Goal: Communication & Community: Answer question/provide support

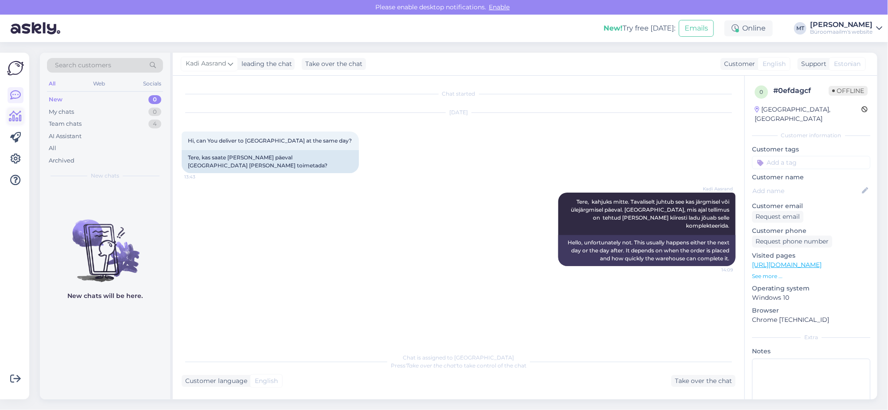
click at [20, 119] on icon at bounding box center [15, 116] width 13 height 11
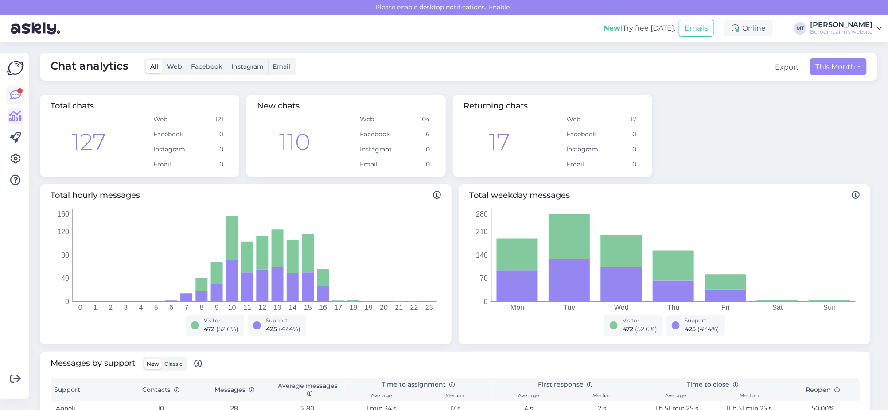
click at [13, 94] on icon at bounding box center [15, 95] width 11 height 11
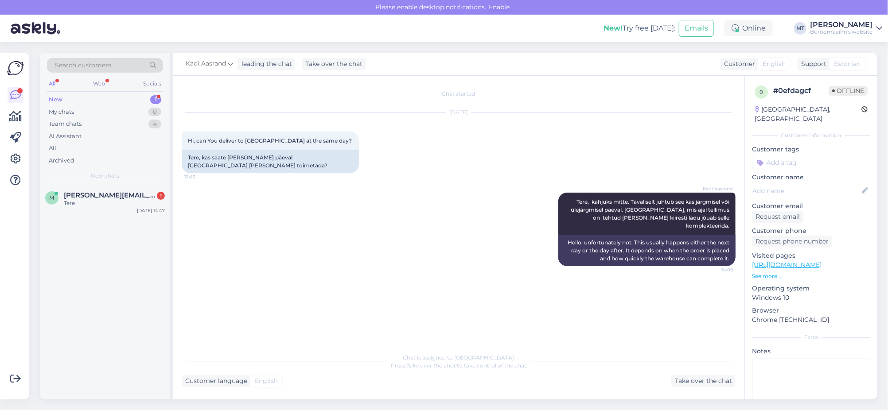
click at [53, 97] on div "New" at bounding box center [56, 99] width 14 height 9
click at [87, 192] on span "[PERSON_NAME][EMAIL_ADDRESS][PERSON_NAME][DOMAIN_NAME]" at bounding box center [110, 195] width 92 height 8
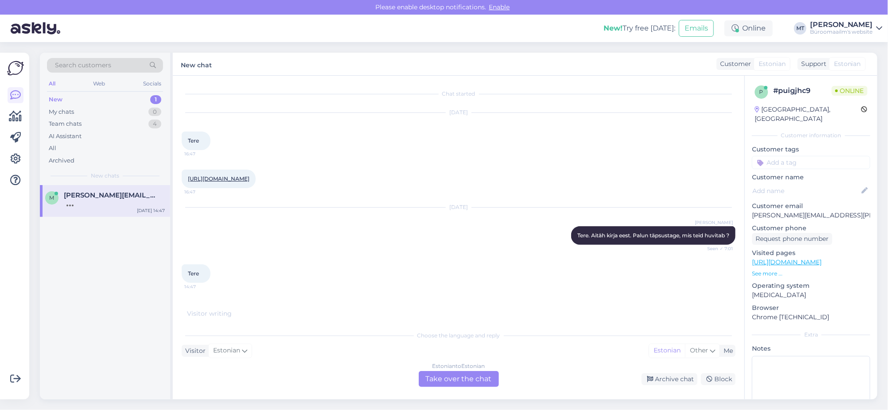
click at [456, 376] on div "Estonian to Estonian Take over the chat" at bounding box center [459, 379] width 80 height 16
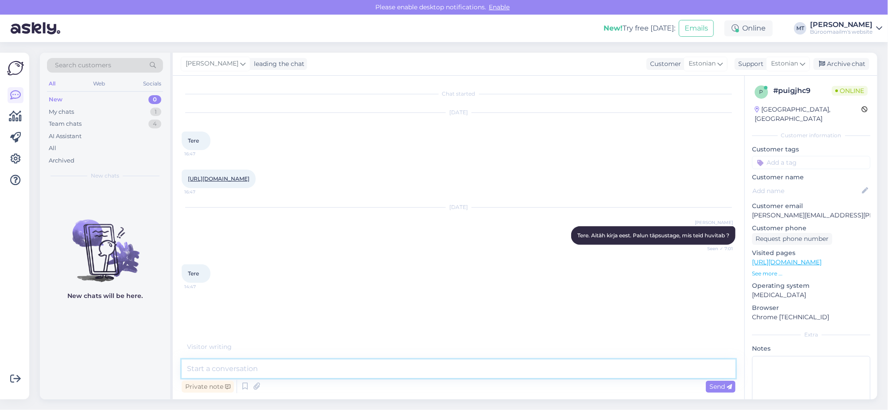
click at [264, 368] on textarea at bounding box center [459, 369] width 554 height 19
click at [214, 376] on textarea at bounding box center [459, 369] width 554 height 19
type textarea "t"
type textarea "Tere."
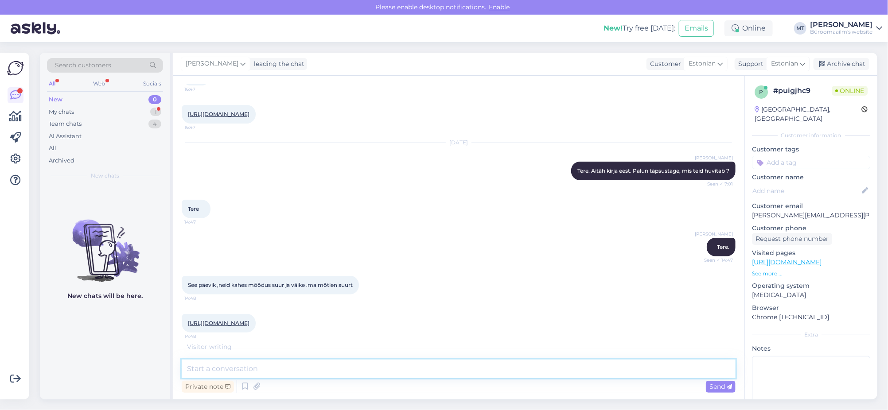
scroll to position [87, 0]
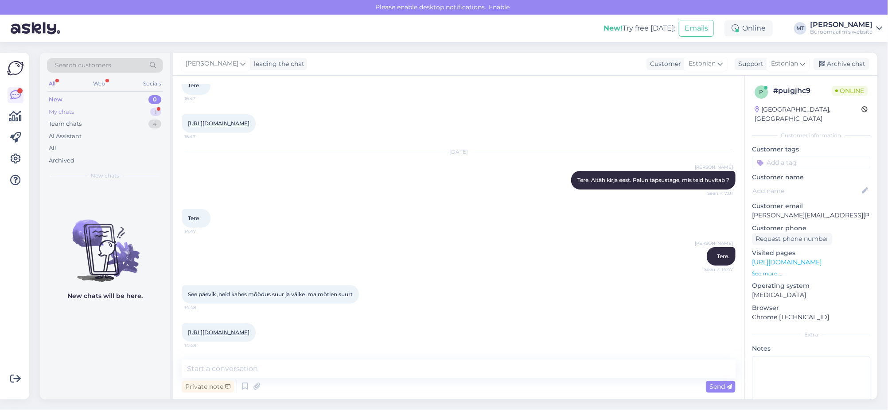
click at [62, 111] on div "My chats" at bounding box center [61, 112] width 25 height 9
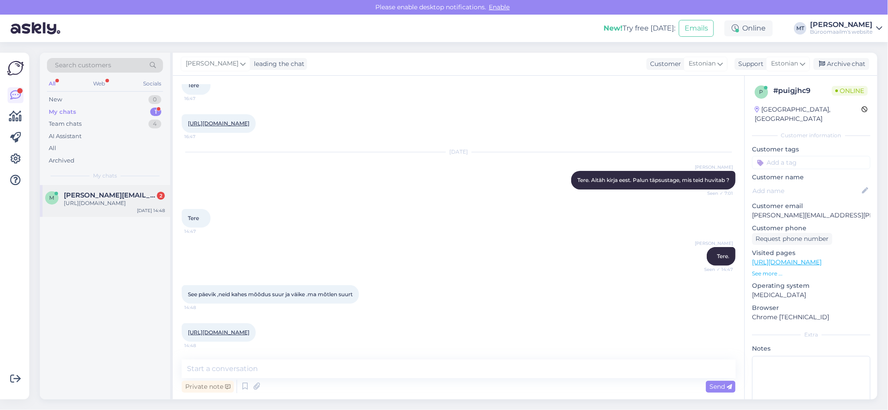
click at [89, 206] on div "[URL][DOMAIN_NAME]" at bounding box center [114, 203] width 101 height 8
click at [231, 372] on textarea at bounding box center [459, 369] width 554 height 19
click at [249, 330] on link "https://www.byroomaailm.ee/suur-paevik-150x210mm-kovakoide-12-kaanepilti?sku=K0…" at bounding box center [219, 332] width 62 height 7
click at [249, 332] on link "https://www.byroomaailm.ee/suur-paevik-150x210mm-kovakoide-12-kaanepilti?sku=K0…" at bounding box center [219, 332] width 62 height 7
click at [248, 368] on textarea at bounding box center [459, 369] width 554 height 19
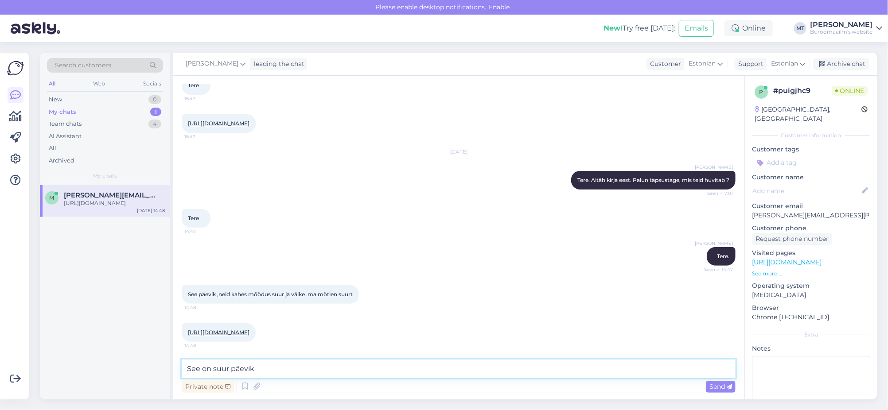
type textarea "See on suur päevik."
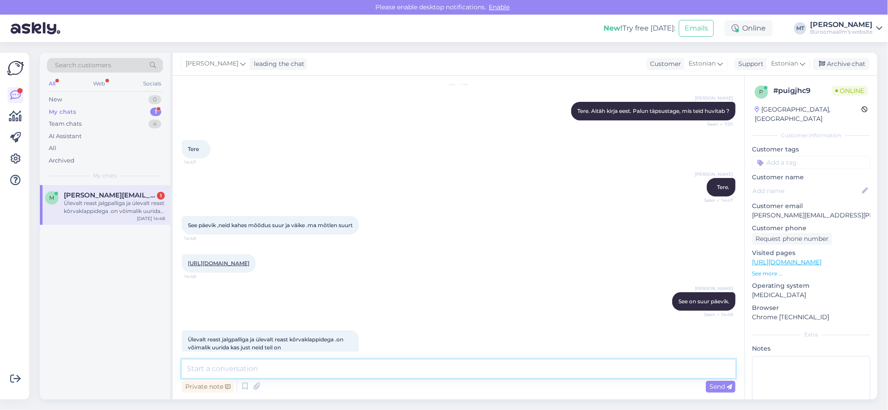
scroll to position [171, 0]
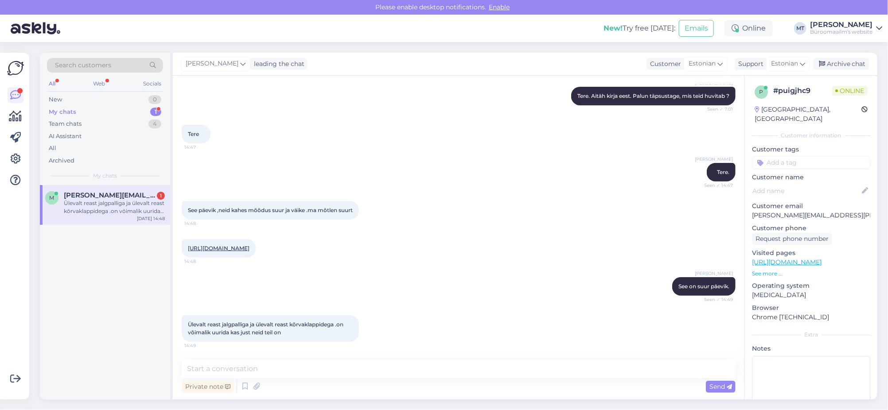
click at [249, 245] on link "https://www.byroomaailm.ee/suur-paevik-150x210mm-kovakoide-12-kaanepilti?sku=K0…" at bounding box center [219, 248] width 62 height 7
click at [273, 368] on textarea at bounding box center [459, 369] width 554 height 19
type textarea "Saame ikka uurida, vastusega läheb aega. Kas soovite ise ostma minna ?"
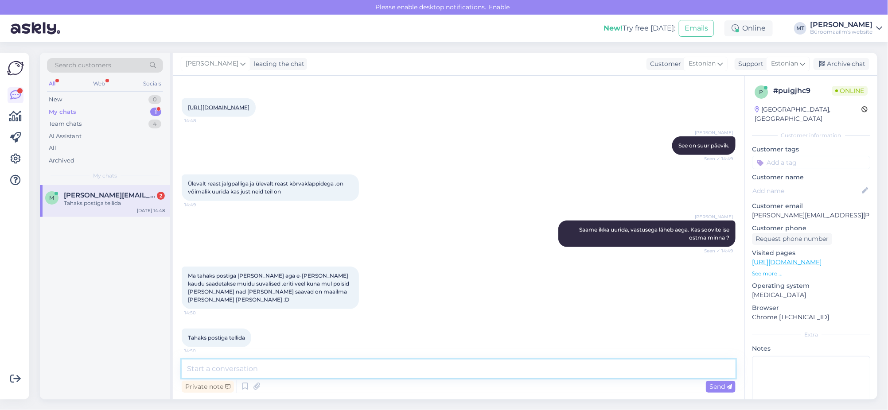
scroll to position [309, 0]
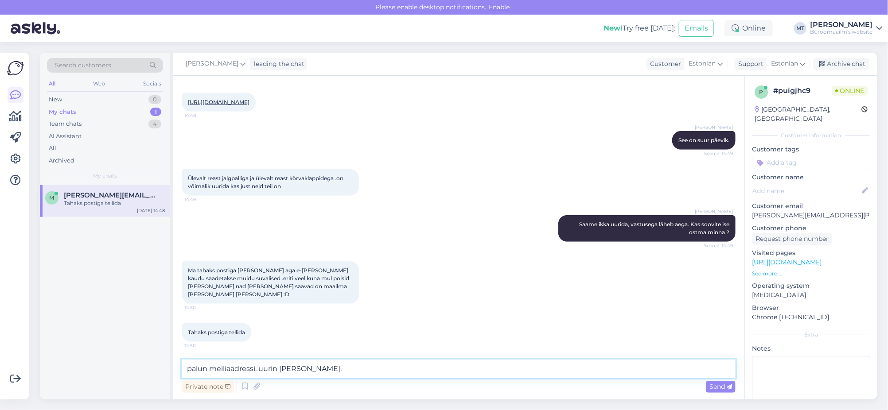
click at [184, 369] on textarea "palun meiliaadressi, uurin ja vatan." at bounding box center [459, 369] width 554 height 19
click at [325, 367] on textarea "Palun meiliaadressi, uurin ja vatan." at bounding box center [459, 369] width 554 height 19
type textarea "Palun meiliaadressi, uurin ja vastan."
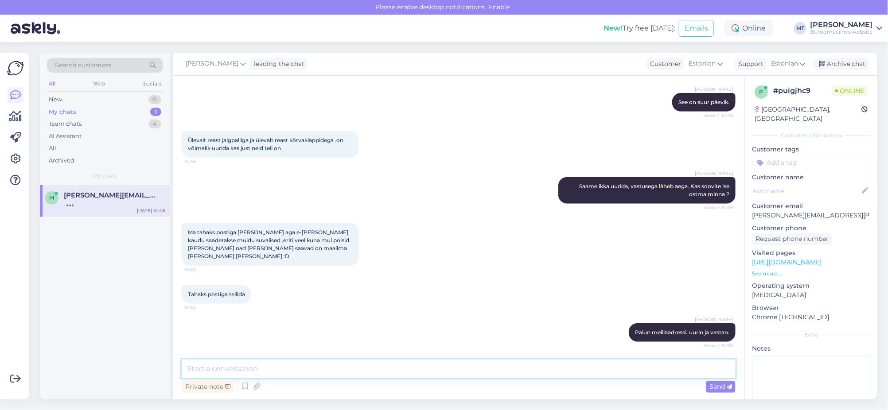
scroll to position [385, 0]
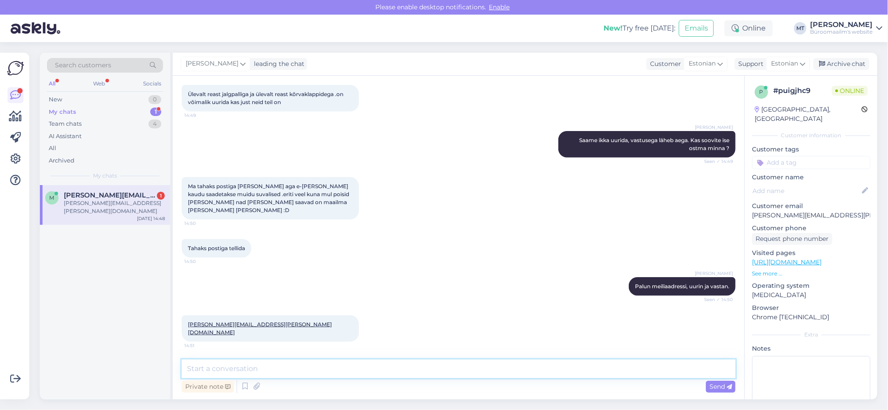
click at [250, 366] on textarea at bounding box center [459, 369] width 554 height 19
type textarea "Aitäh."
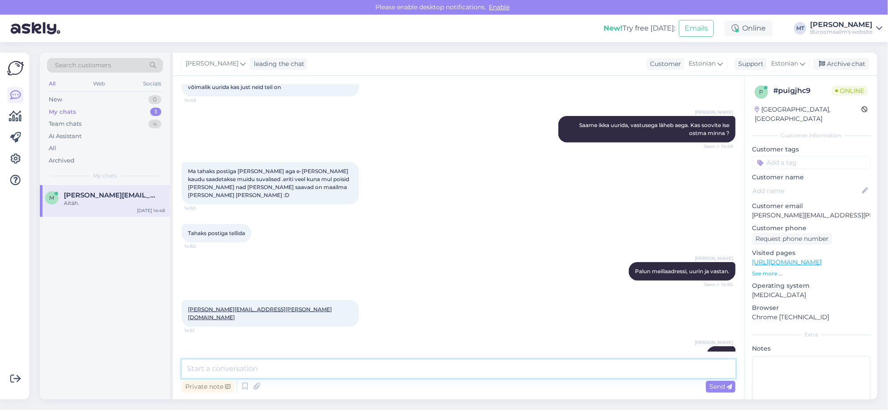
scroll to position [423, 0]
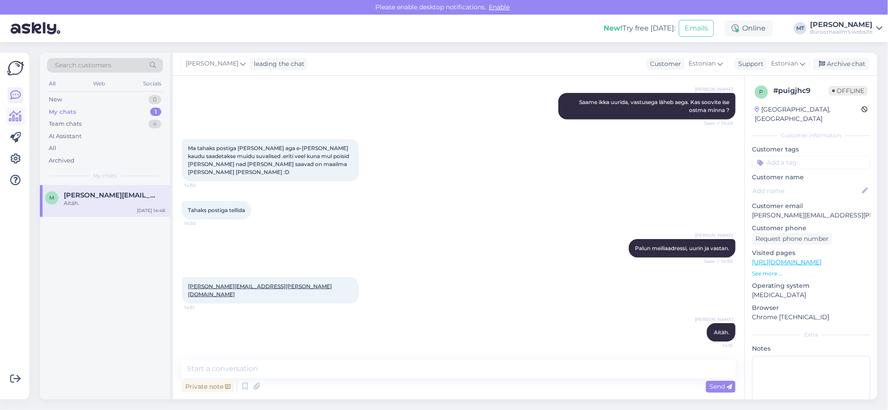
click at [12, 116] on icon at bounding box center [15, 116] width 13 height 11
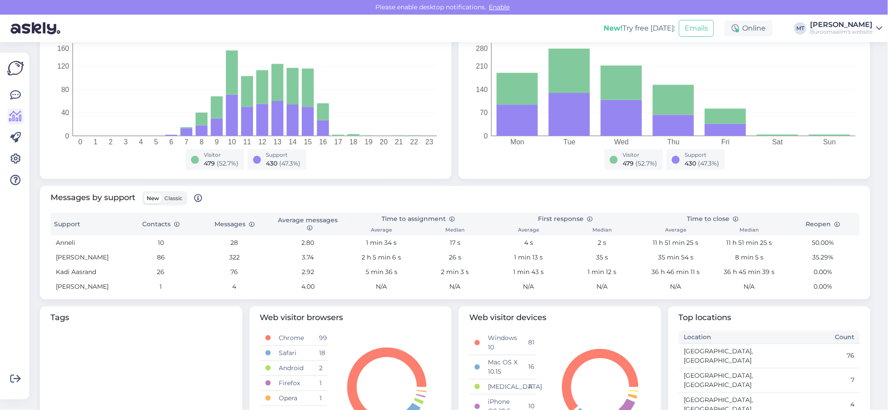
scroll to position [221, 0]
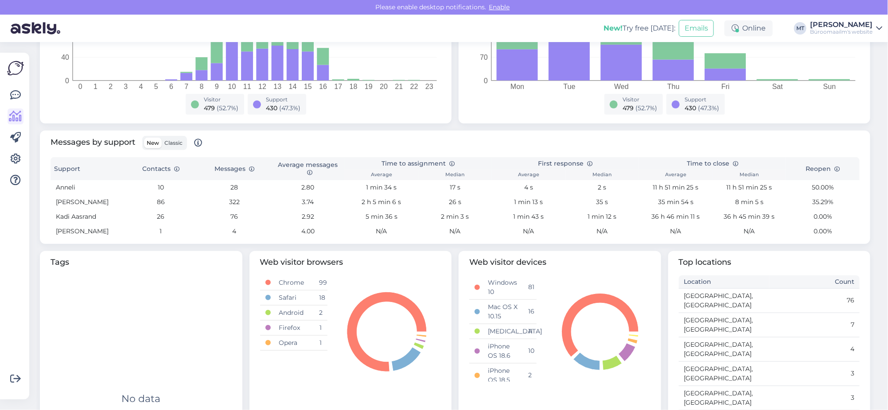
click at [167, 141] on span "Classic" at bounding box center [173, 143] width 18 height 7
click at [162, 138] on input "Classic" at bounding box center [162, 138] width 0 height 0
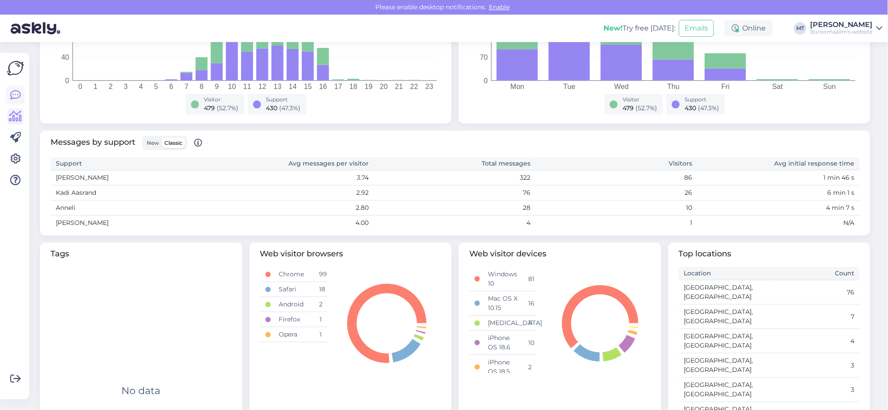
click at [13, 90] on icon at bounding box center [15, 95] width 11 height 11
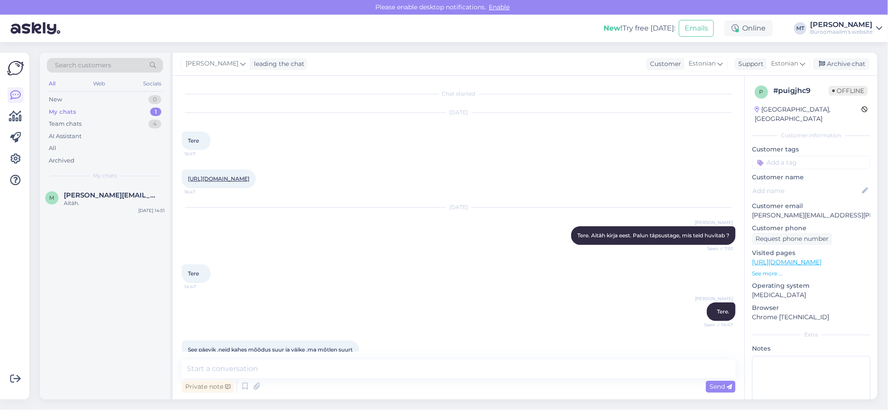
scroll to position [308, 0]
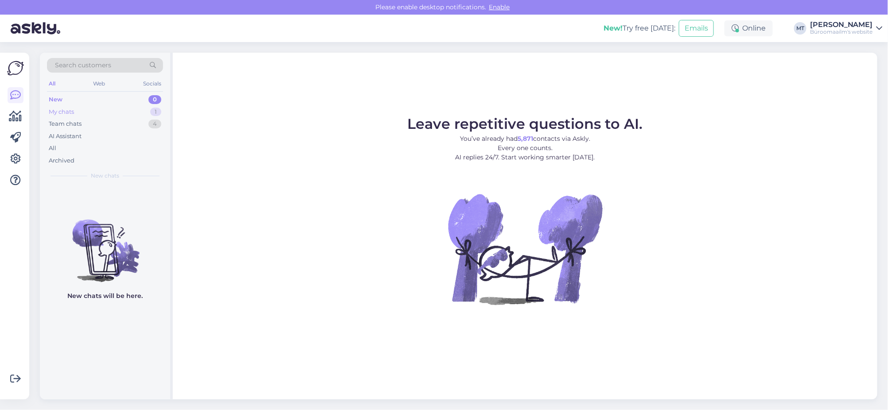
click at [66, 110] on div "My chats" at bounding box center [61, 112] width 25 height 9
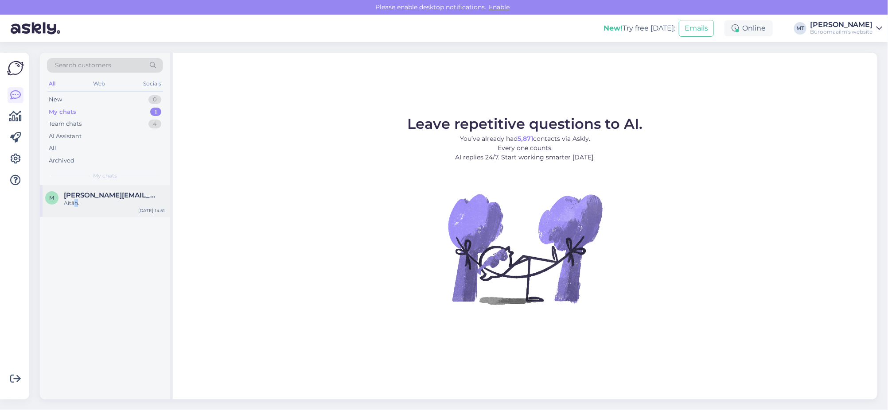
click at [76, 199] on div "Aitäh." at bounding box center [114, 203] width 101 height 8
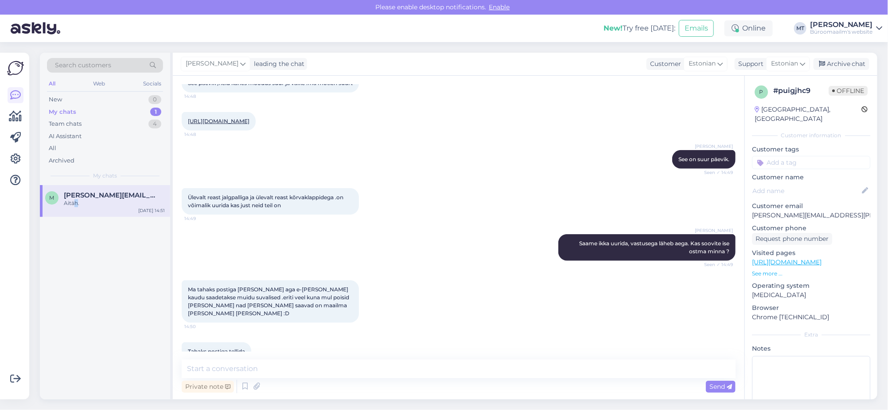
scroll to position [202, 0]
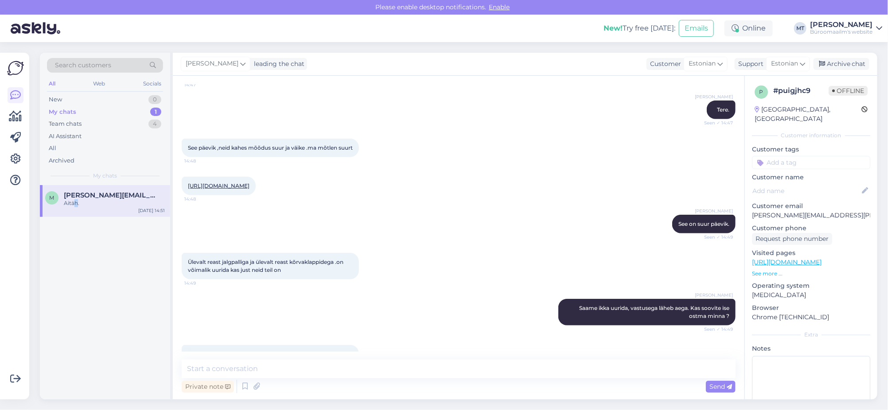
drag, startPoint x: 299, startPoint y: 220, endPoint x: 267, endPoint y: 223, distance: 31.6
click at [256, 195] on div "https://www.byroomaailm.ee/suur-paevik-150x210mm-kovakoide-12-kaanepilti?sku=K0…" at bounding box center [219, 186] width 74 height 19
copy link "K0005278"
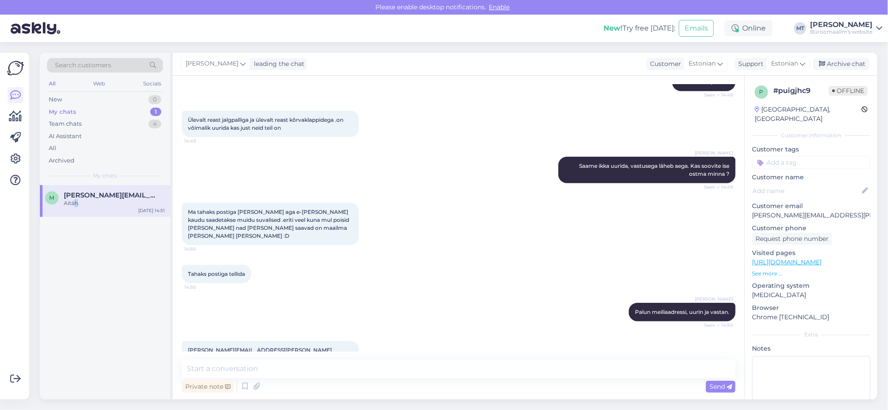
scroll to position [423, 0]
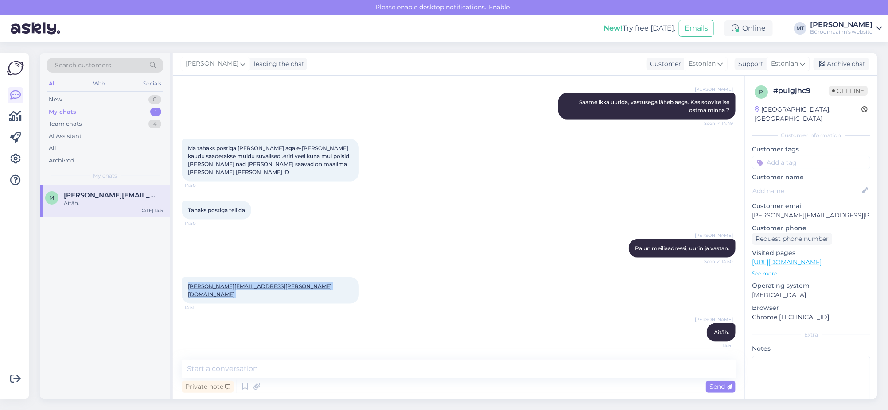
drag, startPoint x: 254, startPoint y: 296, endPoint x: 185, endPoint y: 298, distance: 69.6
click at [185, 298] on div "marge.kask.002@mail.ee 14:51" at bounding box center [270, 290] width 177 height 27
copy div "marge.kask.002@mail.ee 14:51"
click at [848, 68] on div "Archive chat" at bounding box center [841, 64] width 56 height 12
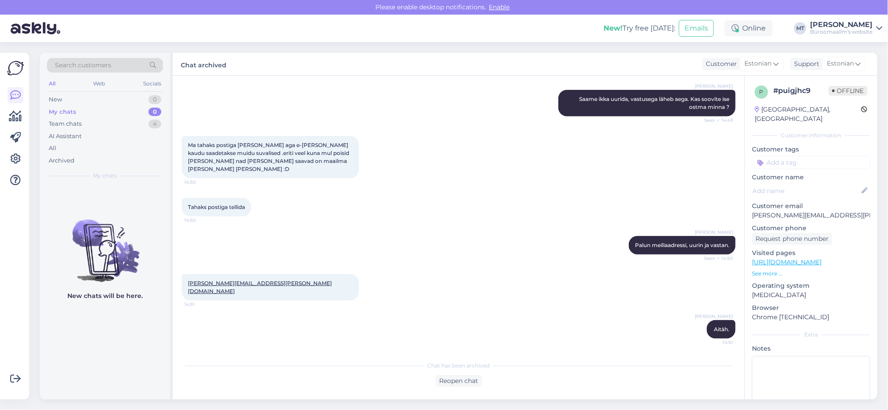
click at [304, 172] on span "Ma tahaks postiga [PERSON_NAME] aga e-[PERSON_NAME] kaudu saadetakse muidu suva…" at bounding box center [269, 157] width 163 height 31
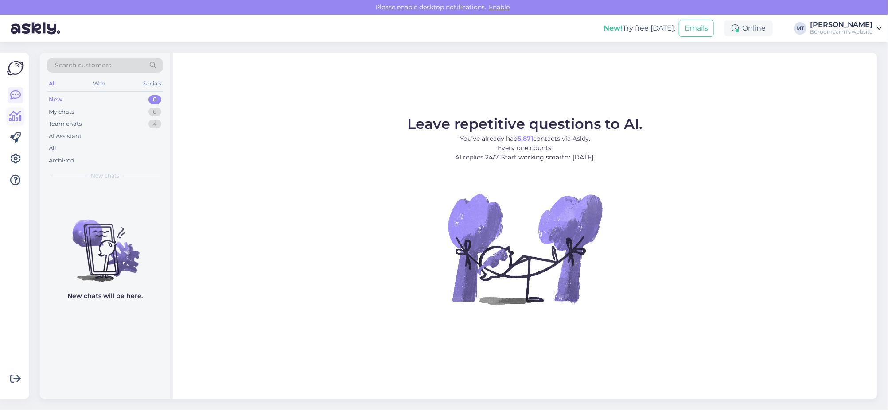
click at [18, 117] on icon at bounding box center [15, 116] width 13 height 11
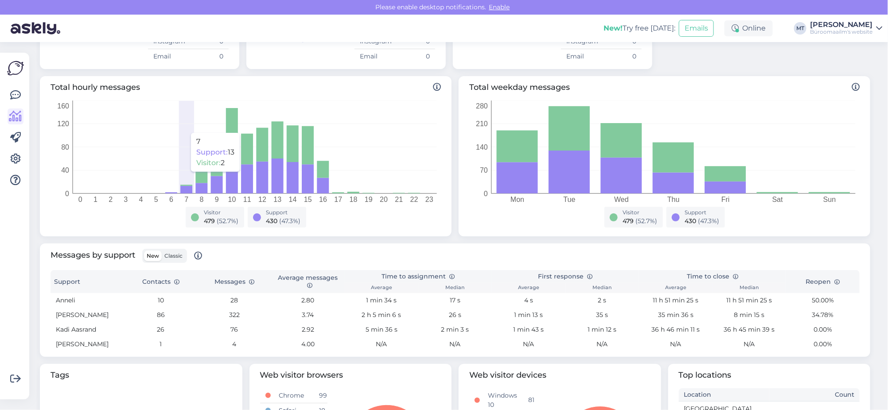
scroll to position [166, 0]
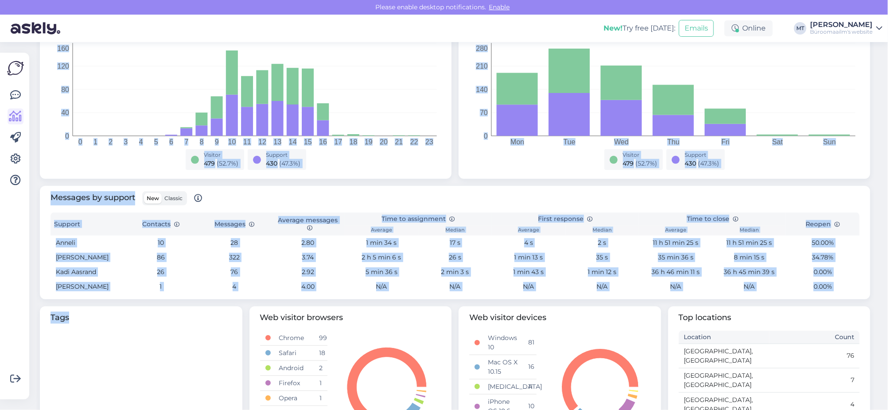
click at [56, 410] on html "Please enable desktop notifications. Enable New! Try free today: Emails Online …" at bounding box center [444, 205] width 888 height 410
click at [155, 198] on span "New" at bounding box center [153, 198] width 12 height 7
click at [144, 193] on input "New" at bounding box center [144, 193] width 0 height 0
click at [179, 198] on span "Classic" at bounding box center [173, 198] width 18 height 7
click at [162, 193] on input "Classic" at bounding box center [162, 193] width 0 height 0
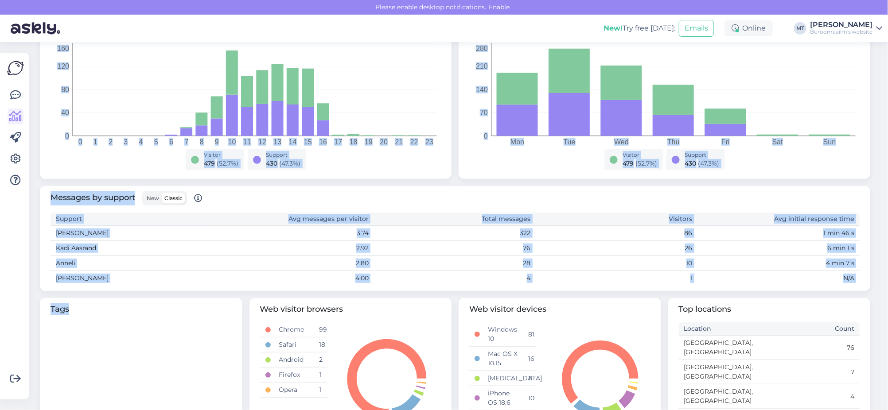
click at [179, 198] on span "Classic" at bounding box center [173, 198] width 18 height 7
click at [162, 193] on input "Classic" at bounding box center [162, 193] width 0 height 0
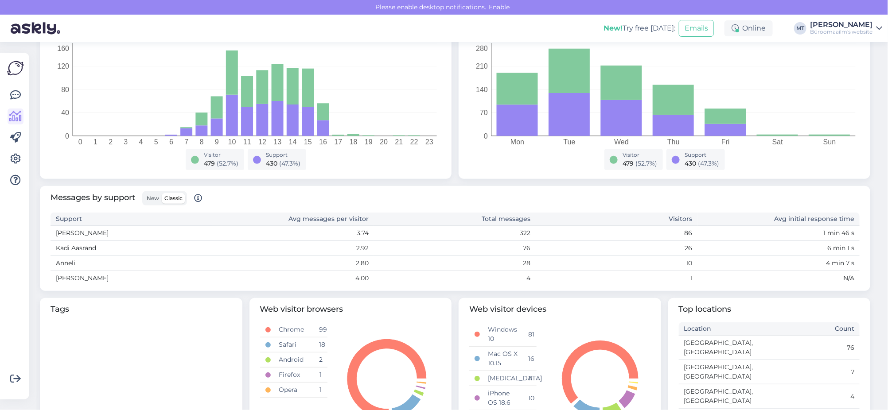
click at [176, 199] on span "Classic" at bounding box center [173, 198] width 18 height 7
click at [162, 193] on input "Classic" at bounding box center [162, 193] width 0 height 0
click at [14, 93] on icon at bounding box center [15, 95] width 11 height 11
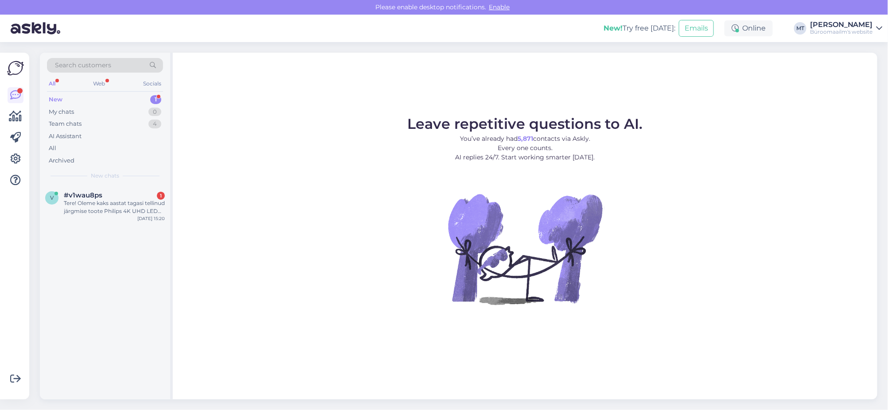
click at [57, 97] on div "New" at bounding box center [56, 99] width 14 height 9
click at [81, 203] on div "Tere! Oleme kaks aastat tagasi tellinud järgmise toote Philips 4K UHD LED Smart…" at bounding box center [114, 207] width 101 height 16
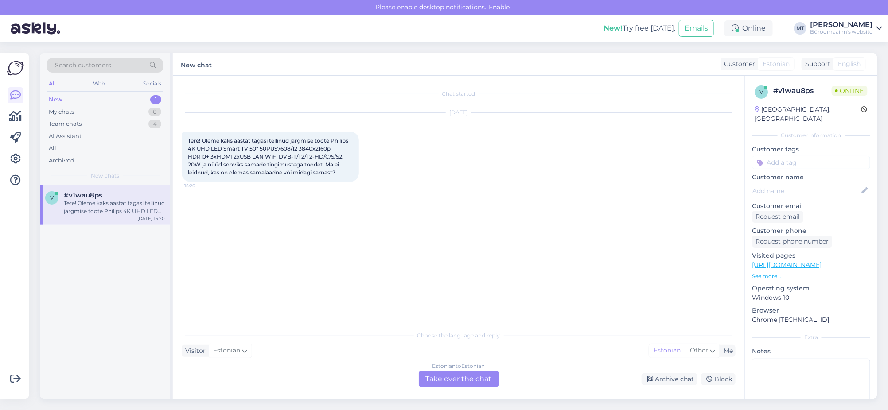
click at [444, 379] on div "Estonian to Estonian Take over the chat" at bounding box center [459, 379] width 80 height 16
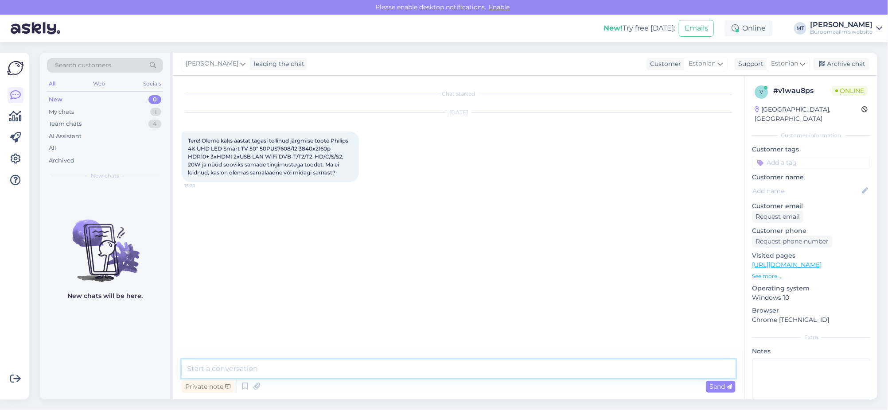
click at [239, 376] on textarea at bounding box center [459, 369] width 554 height 19
click at [241, 372] on textarea "Tere. Uurime ja nname teada. Milliesle meiliaadressile saame vatata ? Vastusega…" at bounding box center [459, 369] width 554 height 19
click at [311, 366] on textarea "Tere. Uurime ja anname teada. Milliesle meiliaadressile saame vatata ? Vastuseg…" at bounding box center [459, 369] width 554 height 19
click at [314, 368] on textarea "Tere. Uurime ja anname teada. Millisle meiliaadressile saame vatata ? Vastusega…" at bounding box center [459, 369] width 554 height 19
type textarea "Tere. Uurime ja anname teada. Millisele meiliaadressile saame vatata ? Vastuseg…"
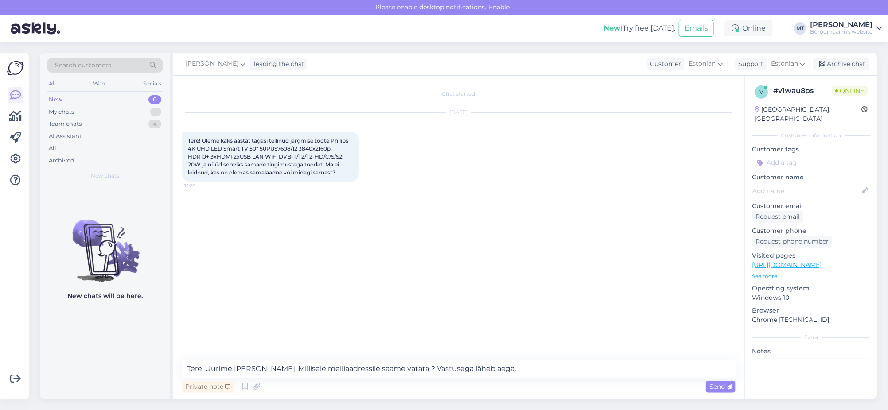
click at [705, 387] on div "Private note Send" at bounding box center [459, 386] width 554 height 17
click at [711, 387] on span "Send" at bounding box center [720, 387] width 23 height 8
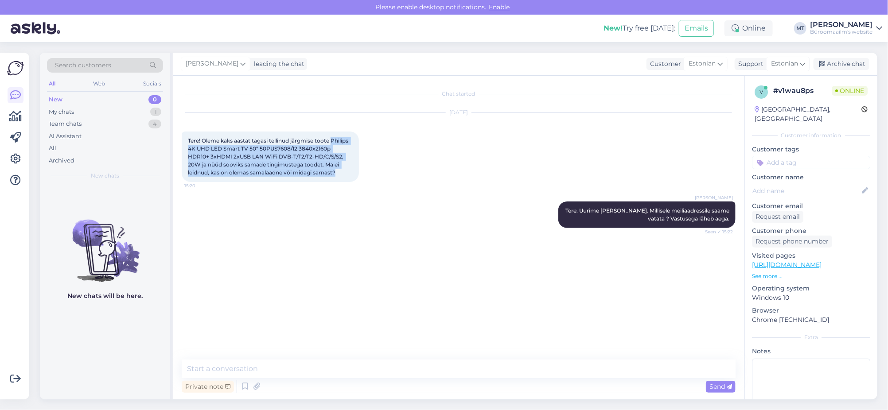
drag, startPoint x: 333, startPoint y: 138, endPoint x: 343, endPoint y: 172, distance: 35.7
click at [343, 172] on div "Tere! Oleme kaks aastat tagasi tellinud järgmise toote Philips 4K UHD LED Smart…" at bounding box center [270, 157] width 177 height 50
copy span "Philips 4K UHD LED Smart TV 50" 50PUS7608/12 3840x2160p HDR10+ 3xHDMI 2xUSB LAN…"
click at [200, 133] on div "Tere! Oleme kaks aastat tagasi tellinud järgmise toote Philips 4K UHD LED Smart…" at bounding box center [270, 157] width 177 height 50
drag, startPoint x: 186, startPoint y: 138, endPoint x: 346, endPoint y: 174, distance: 164.3
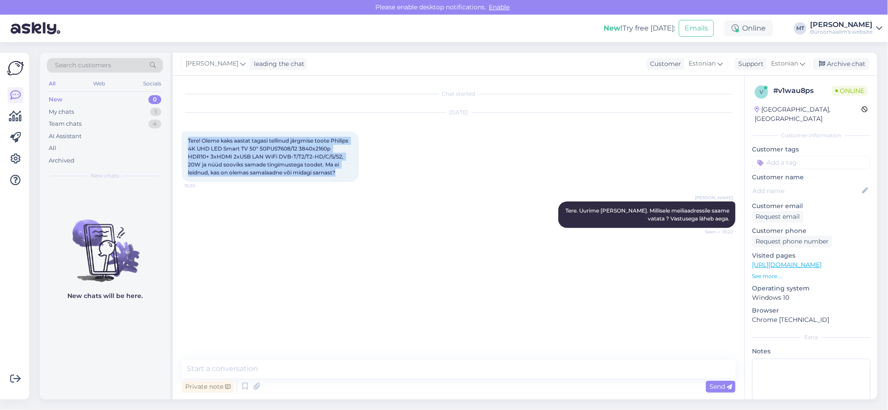
click at [346, 174] on div "Tere! Oleme kaks aastat tagasi tellinud järgmise toote Philips 4K UHD LED Smart…" at bounding box center [270, 157] width 177 height 50
copy span "Tere! Oleme kaks aastat tagasi tellinud järgmise toote Philips 4K UHD LED Smart…"
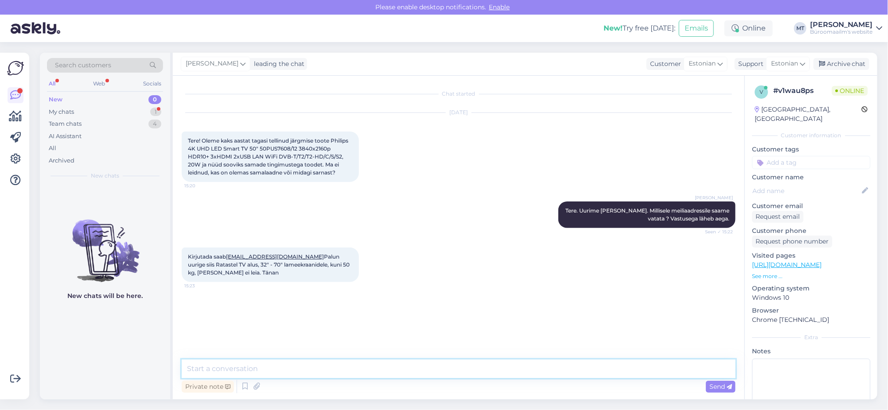
click at [265, 372] on textarea at bounding box center [459, 369] width 554 height 19
type textarea "Aitäh. Kirjutame meilile."
drag, startPoint x: 275, startPoint y: 256, endPoint x: 228, endPoint y: 254, distance: 46.6
click at [228, 254] on span "Kirjutada saab kool@viigi.edu.ee Palun uurige siis Ratastel TV alus, 32" - 70" …" at bounding box center [269, 264] width 163 height 23
copy link "kool@viigi.edu.ee"
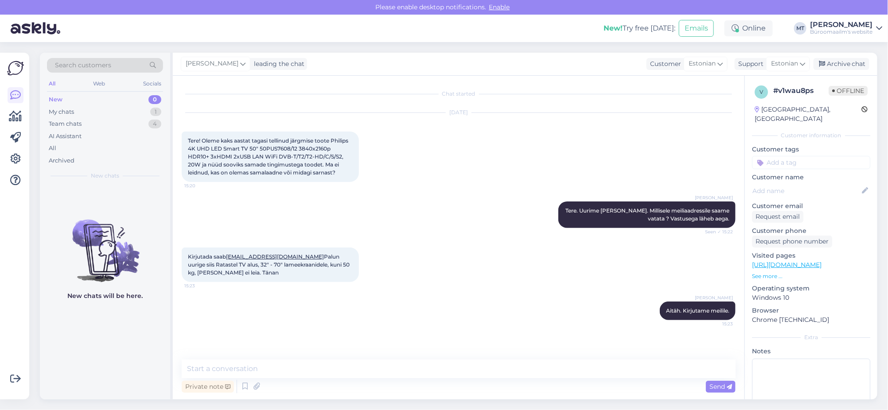
click at [218, 151] on span "Tere! Oleme kaks aastat tagasi tellinud järgmise toote Philips 4K UHD LED Smart…" at bounding box center [269, 156] width 162 height 39
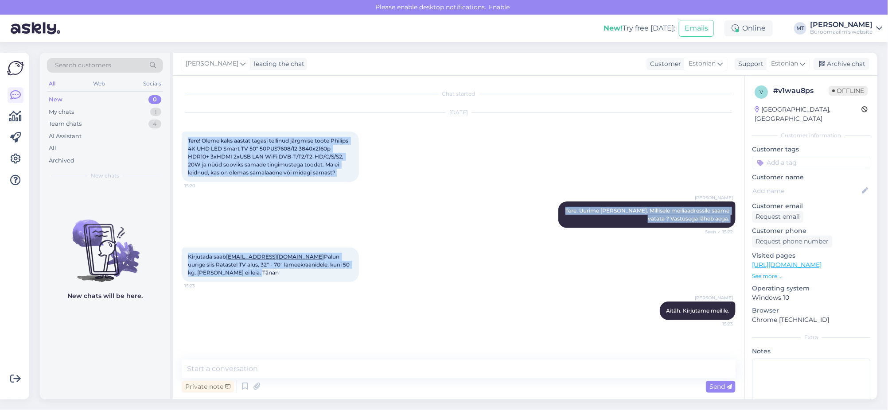
drag, startPoint x: 186, startPoint y: 132, endPoint x: 358, endPoint y: 283, distance: 228.8
click at [358, 283] on div "Chat started Sep 17 2025 Tere! Oleme kaks aastat tagasi tellinud järgmise toote…" at bounding box center [463, 218] width 562 height 267
copy div "Tere! Oleme kaks aastat tagasi tellinud järgmise toote Philips 4K UHD LED Smart…"
click at [843, 63] on div "Archive chat" at bounding box center [841, 64] width 56 height 12
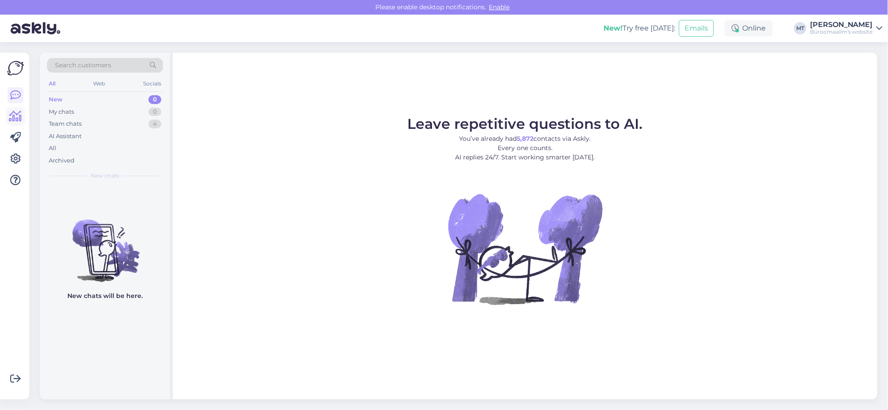
click at [16, 116] on icon at bounding box center [15, 116] width 13 height 11
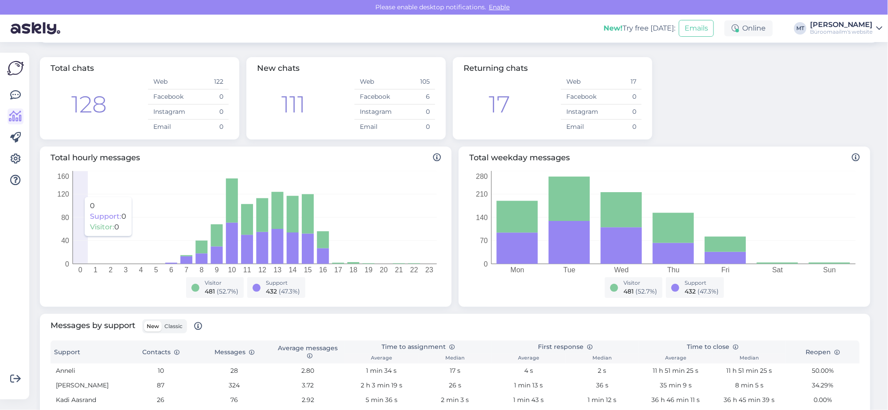
scroll to position [166, 0]
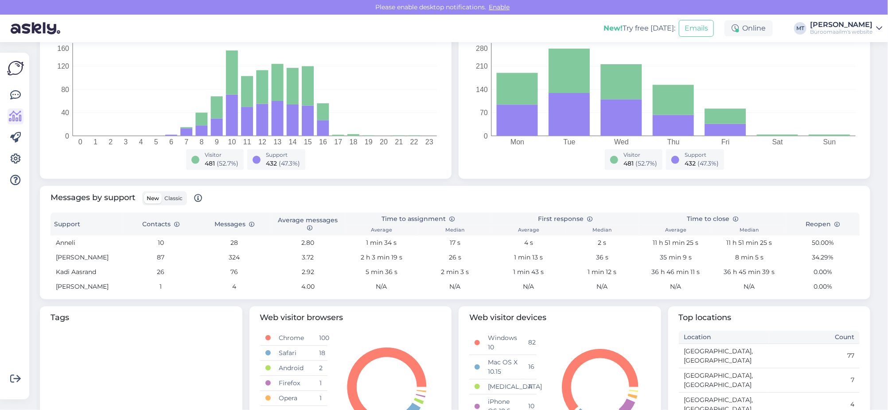
click at [173, 202] on label "Classic" at bounding box center [173, 198] width 23 height 11
click at [162, 193] on input "Classic" at bounding box center [162, 193] width 0 height 0
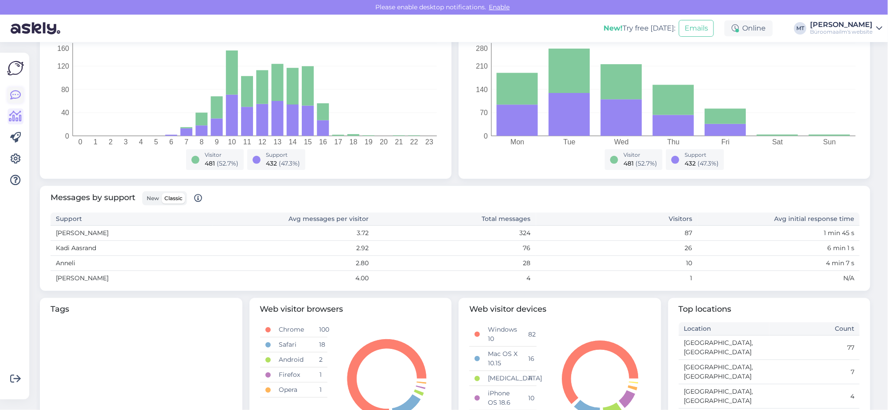
click at [15, 98] on icon at bounding box center [15, 95] width 11 height 11
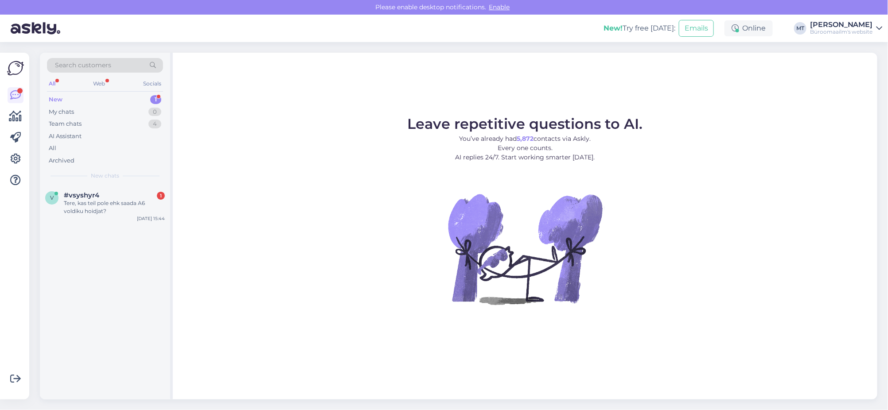
click at [52, 95] on div "New" at bounding box center [56, 99] width 14 height 9
click at [85, 202] on div "Tere, kas teil pole ehk saada A6 voldiku hoidjat?" at bounding box center [114, 207] width 101 height 16
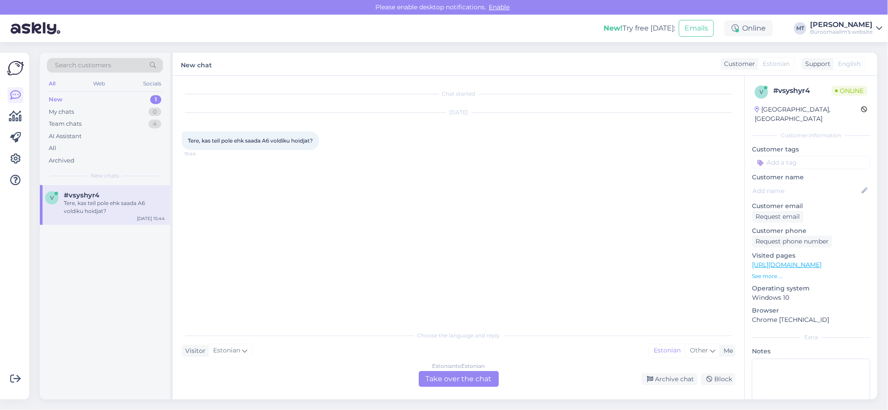
click at [466, 384] on div "Estonian to Estonian Take over the chat" at bounding box center [459, 379] width 80 height 16
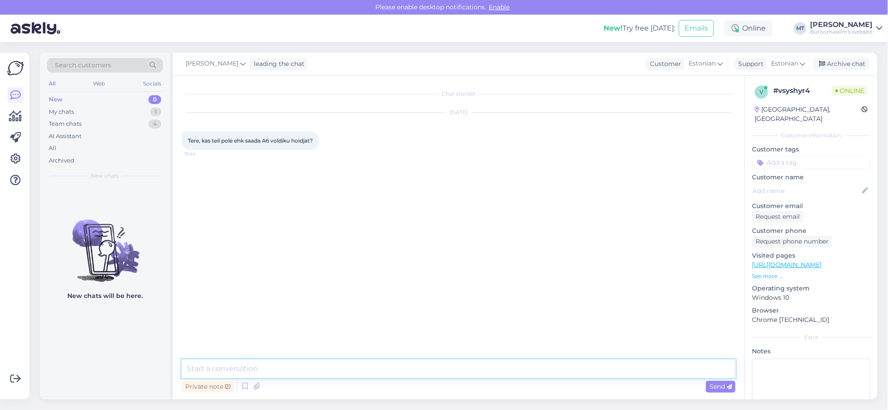
click at [244, 368] on textarea at bounding box center [459, 369] width 554 height 19
click at [207, 367] on textarea "Tere. kas mõtlete sellit" at bounding box center [459, 369] width 554 height 19
click at [292, 369] on textarea "Tere. Sas mõtlete sellit" at bounding box center [459, 369] width 554 height 19
drag, startPoint x: 331, startPoint y: 371, endPoint x: 206, endPoint y: 376, distance: 124.6
click at [206, 376] on textarea "Tere. Sas mõtlete sellist toodet" at bounding box center [459, 369] width 554 height 19
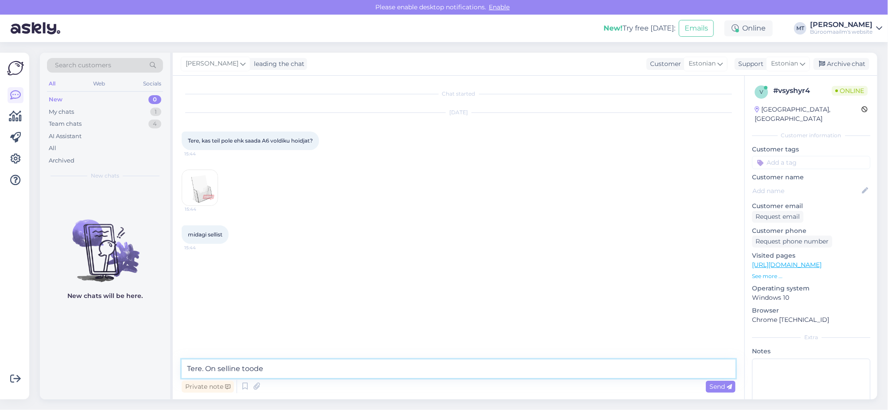
paste textarea "https://www.byroomaailm.ee/moobel/info-ja-reklaamialused/infolehtede-alused-lau…"
type textarea "Tere. On selline toode https://www.byroomaailm.ee/moobel/info-ja-reklaamialused…"
paste textarea "https://www.byroomaailm.ee/moobel/info-ja-reklaamialused/infolehtede-alused-lau…"
type textarea "[PERSON_NAME] [URL][DOMAIN_NAME]"
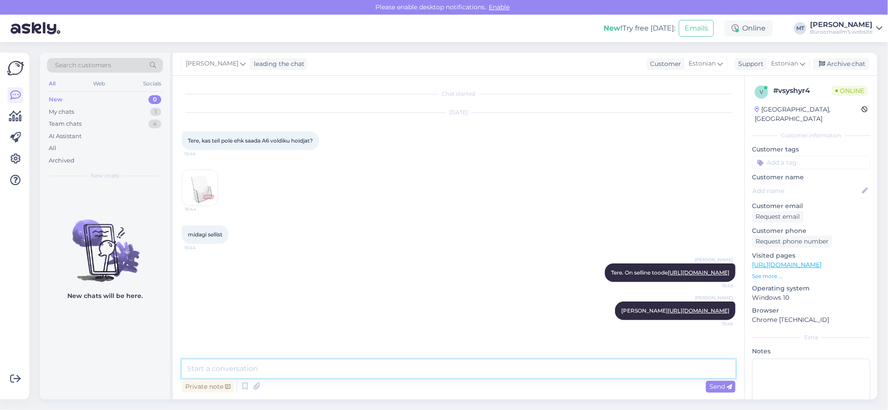
scroll to position [17, 0]
click at [69, 109] on div "My chats" at bounding box center [61, 112] width 25 height 9
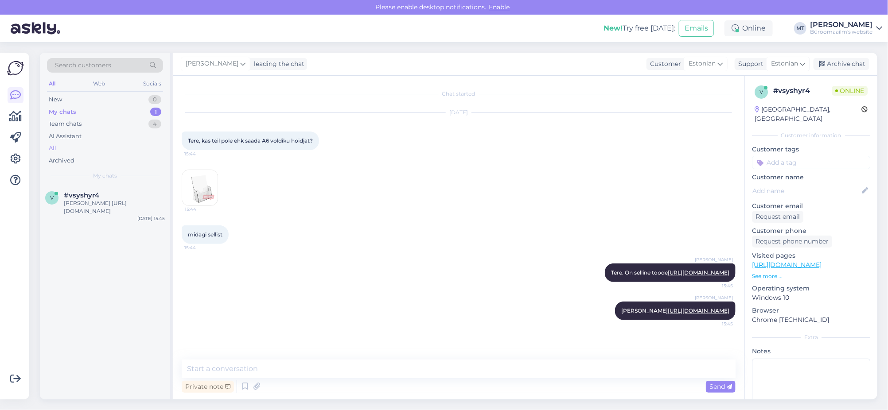
click at [52, 147] on div "All" at bounding box center [53, 148] width 8 height 9
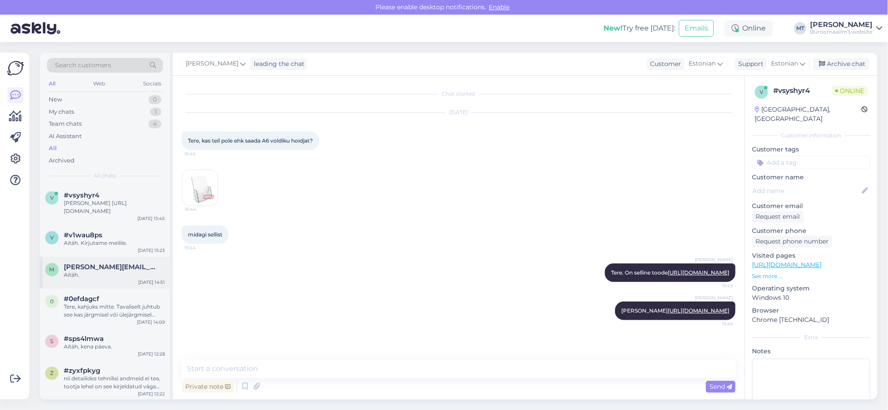
click at [90, 266] on span "Marge.kask.002@mail.ee" at bounding box center [110, 267] width 92 height 8
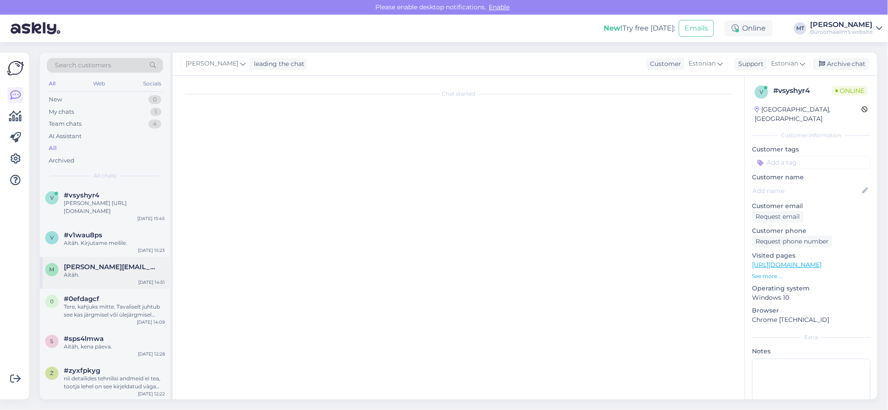
scroll to position [427, 0]
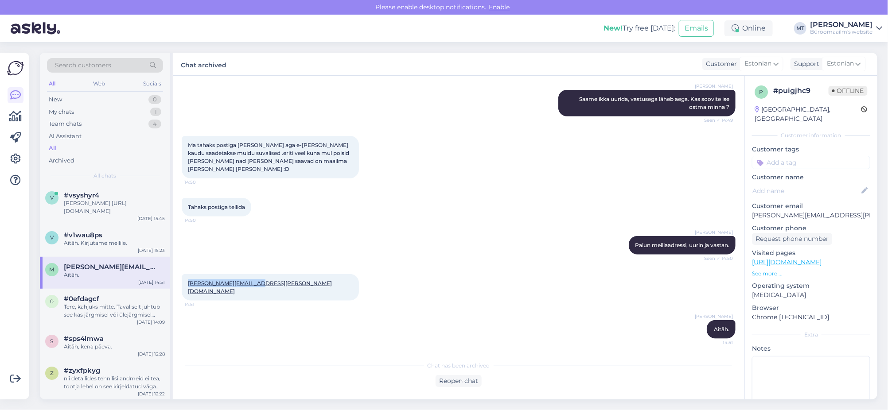
drag, startPoint x: 272, startPoint y: 289, endPoint x: 185, endPoint y: 295, distance: 87.0
click at [185, 295] on div "marge.kask.002@mail.ee 14:51" at bounding box center [459, 287] width 554 height 46
copy link "marge.kask.002@mail.ee"
click at [13, 116] on icon at bounding box center [15, 116] width 13 height 11
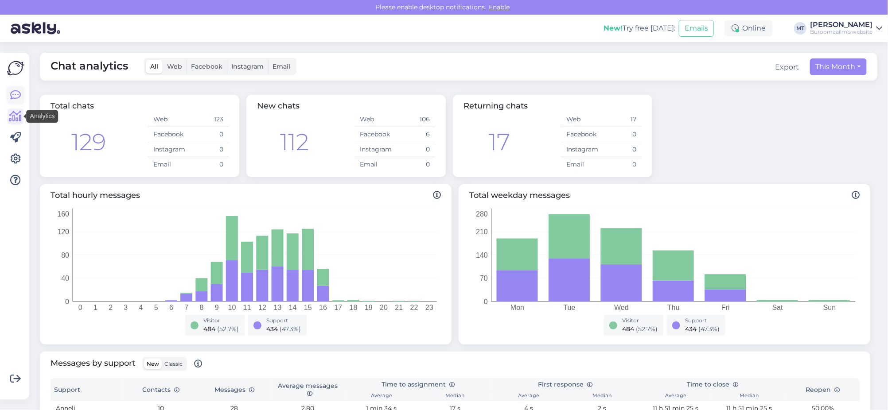
click at [17, 91] on icon at bounding box center [15, 95] width 11 height 11
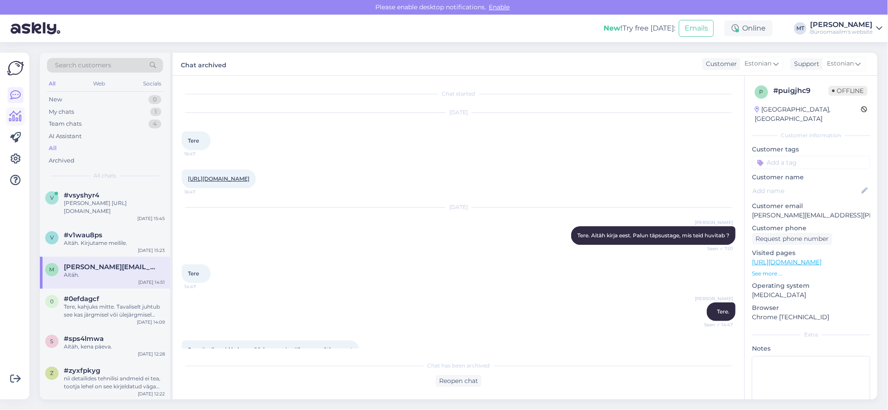
scroll to position [427, 0]
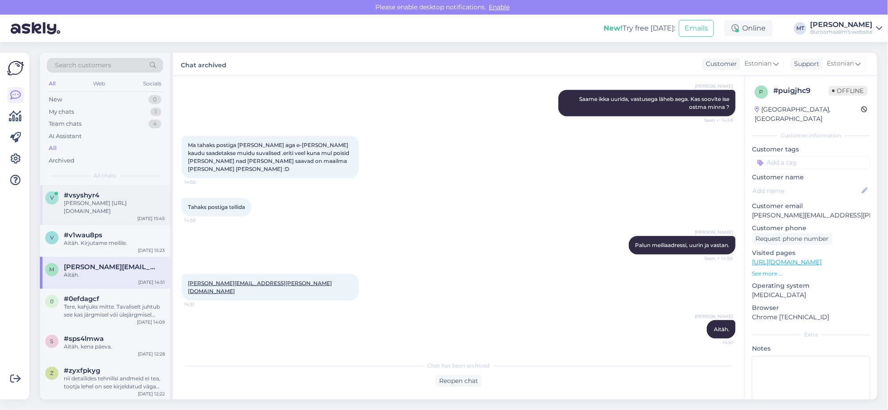
click at [93, 208] on div "[PERSON_NAME] [URL][DOMAIN_NAME]" at bounding box center [114, 207] width 101 height 16
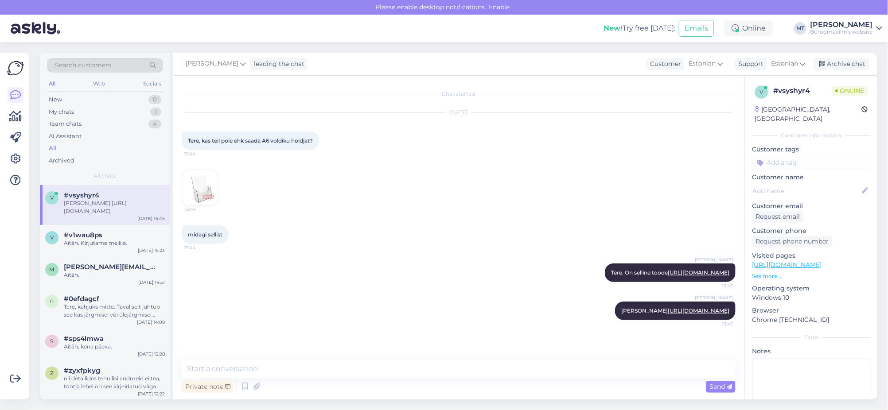
scroll to position [0, 0]
click at [202, 184] on img at bounding box center [199, 187] width 35 height 35
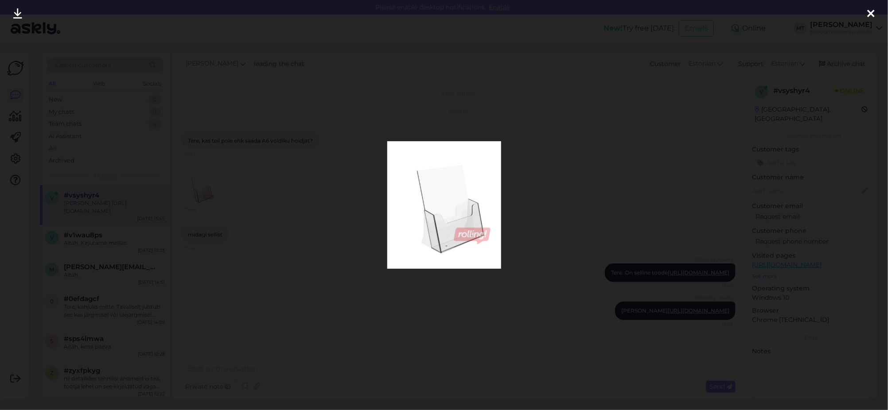
click at [869, 14] on icon at bounding box center [870, 14] width 7 height 12
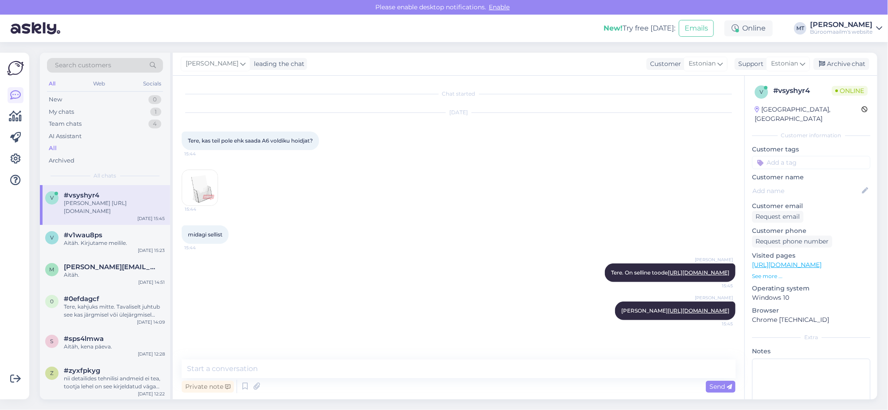
click at [206, 193] on img at bounding box center [199, 187] width 35 height 35
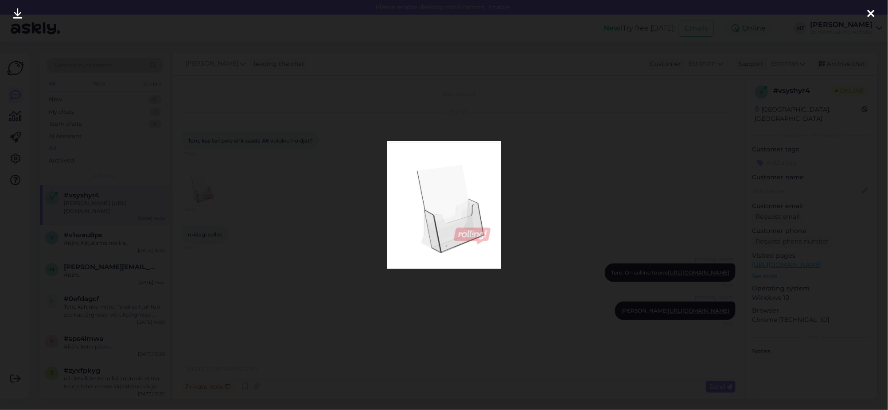
click at [869, 14] on icon at bounding box center [870, 14] width 7 height 12
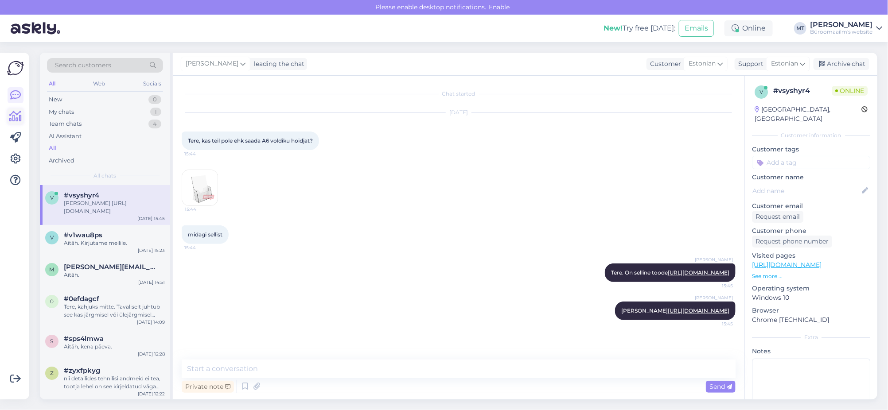
click at [16, 114] on icon at bounding box center [15, 116] width 13 height 11
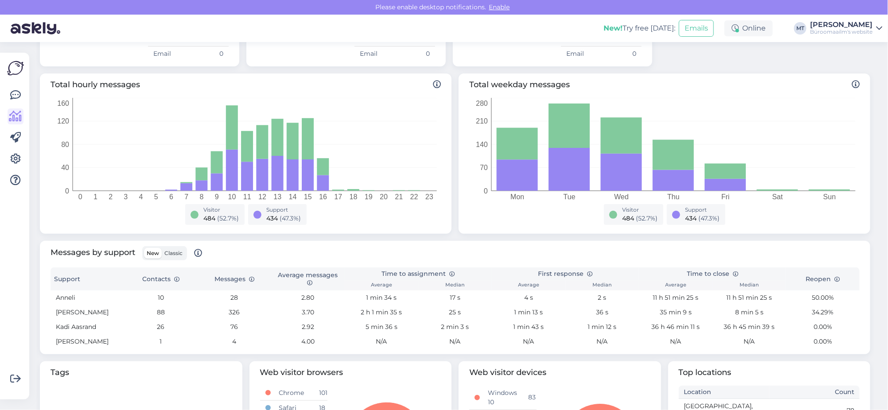
scroll to position [221, 0]
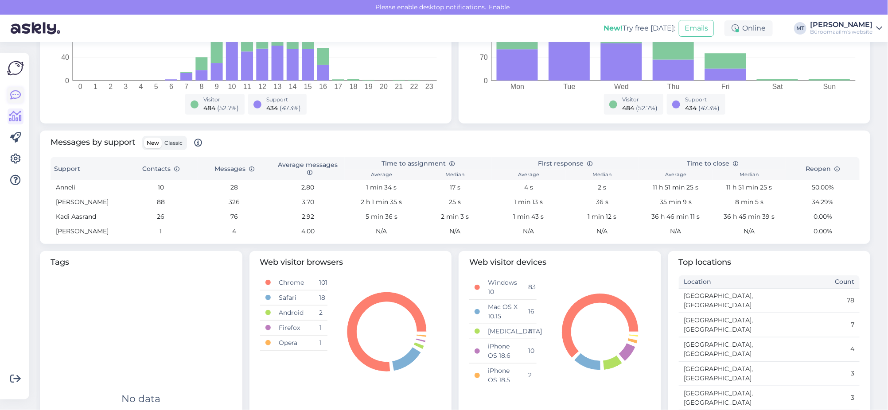
click at [15, 95] on icon at bounding box center [15, 95] width 11 height 11
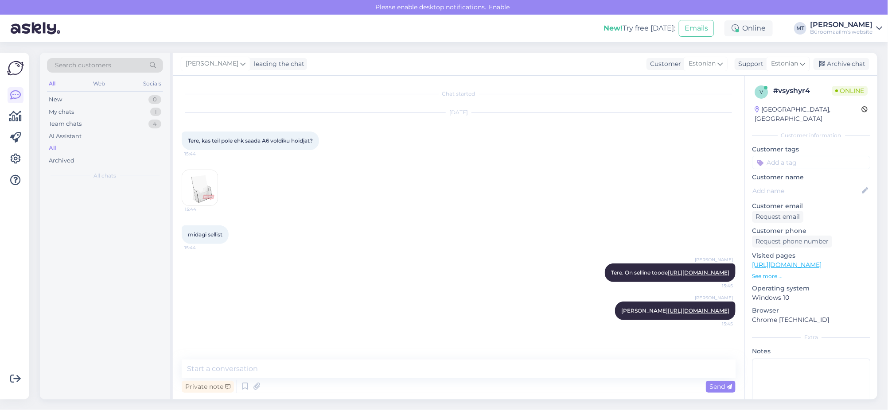
scroll to position [17, 0]
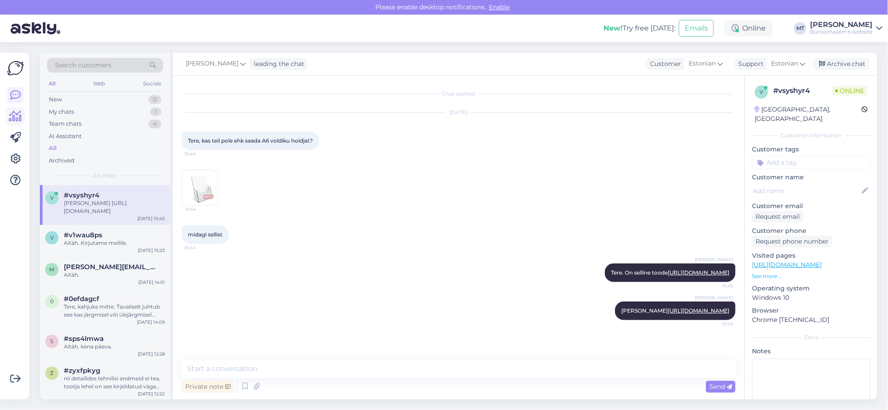
click at [11, 120] on icon at bounding box center [15, 116] width 13 height 11
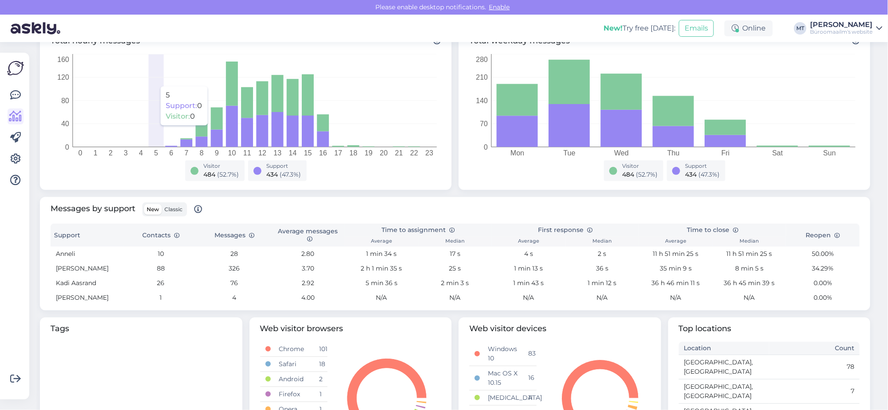
scroll to position [166, 0]
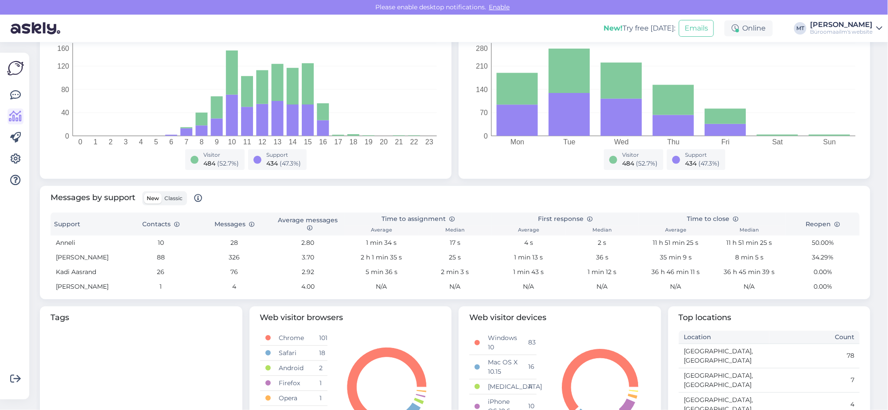
click at [178, 198] on span "Classic" at bounding box center [173, 198] width 18 height 7
click at [162, 193] on input "Classic" at bounding box center [162, 193] width 0 height 0
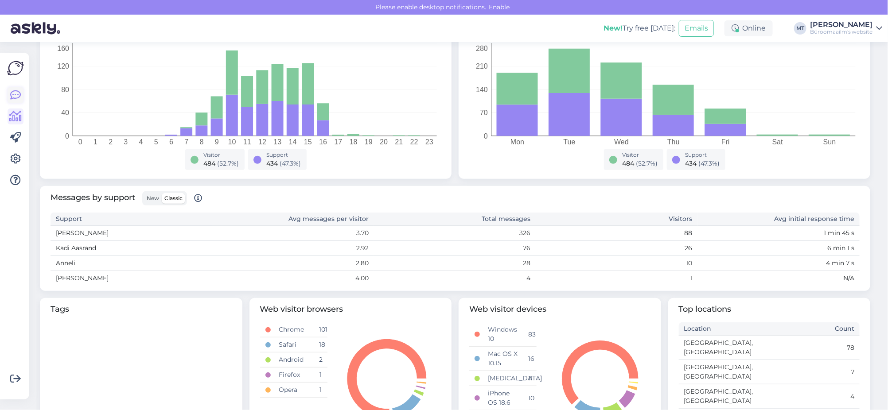
click at [15, 96] on icon at bounding box center [15, 95] width 11 height 11
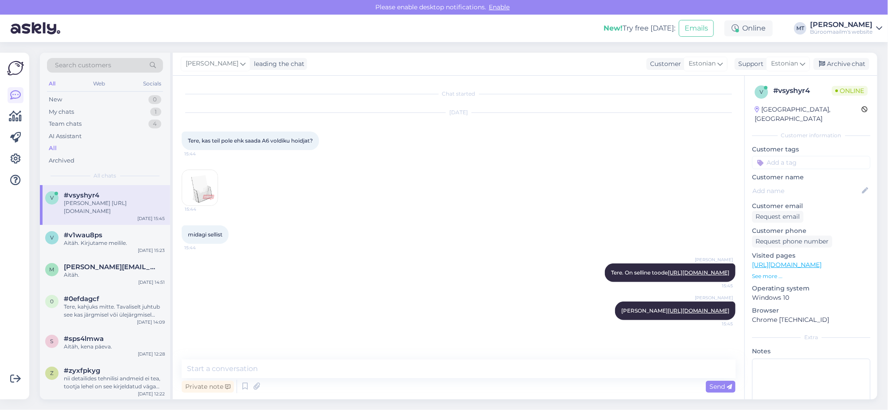
scroll to position [17, 0]
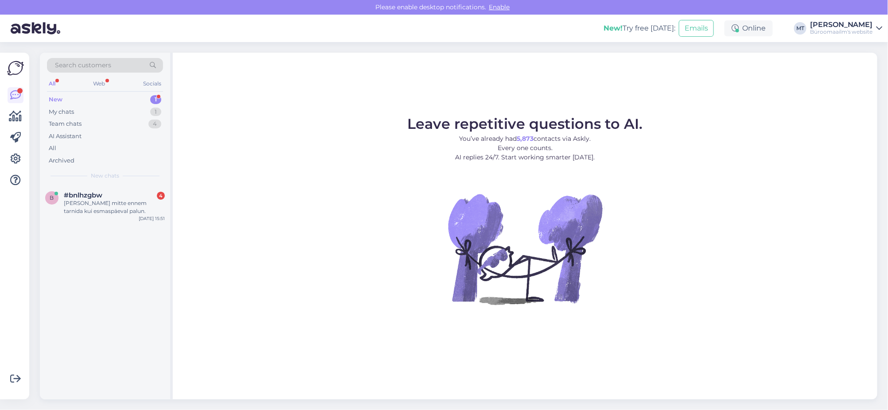
click at [57, 97] on div "New" at bounding box center [56, 99] width 14 height 9
click at [82, 204] on div "[PERSON_NAME] mitte ennem tarnida kui esmaspäeval palun." at bounding box center [114, 207] width 101 height 16
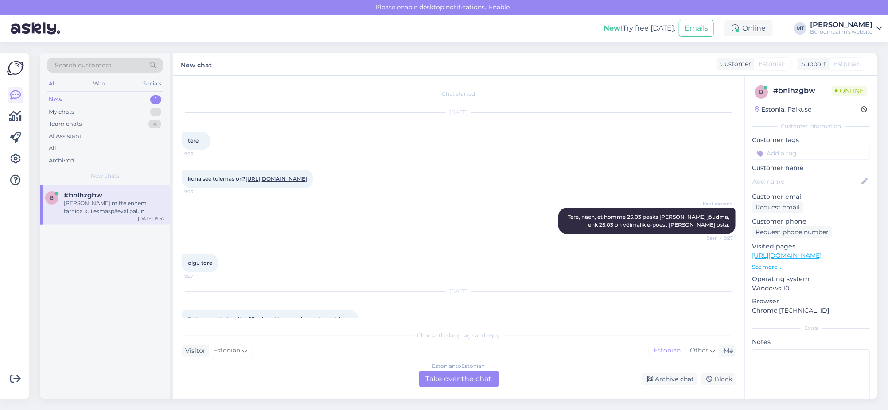
scroll to position [4314, 0]
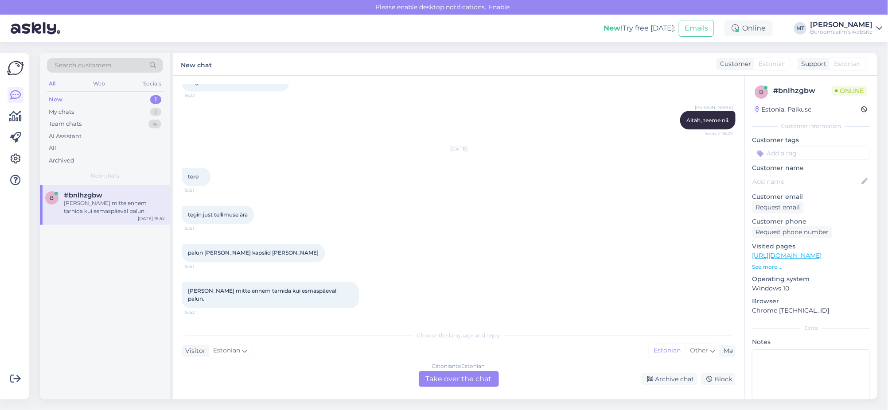
click at [449, 381] on div "Estonian to Estonian Take over the chat" at bounding box center [459, 379] width 80 height 16
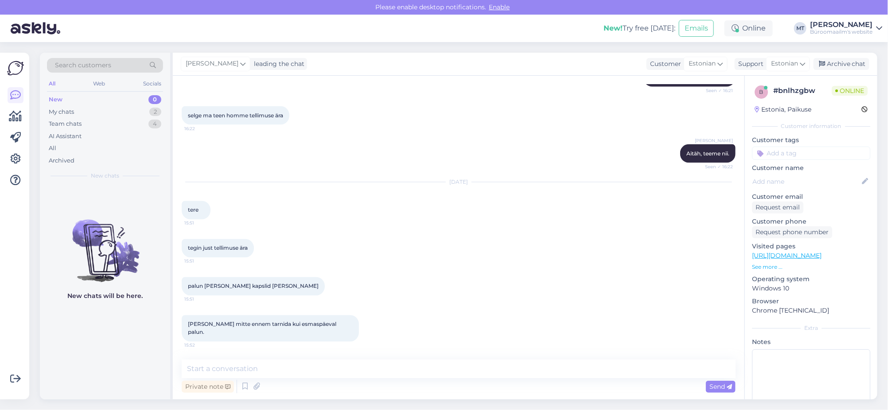
scroll to position [4281, 0]
click at [225, 374] on textarea at bounding box center [459, 369] width 554 height 19
click at [211, 368] on textarea "Aitäh. tellimus käes. Tarnime esmaspäeval." at bounding box center [459, 369] width 554 height 19
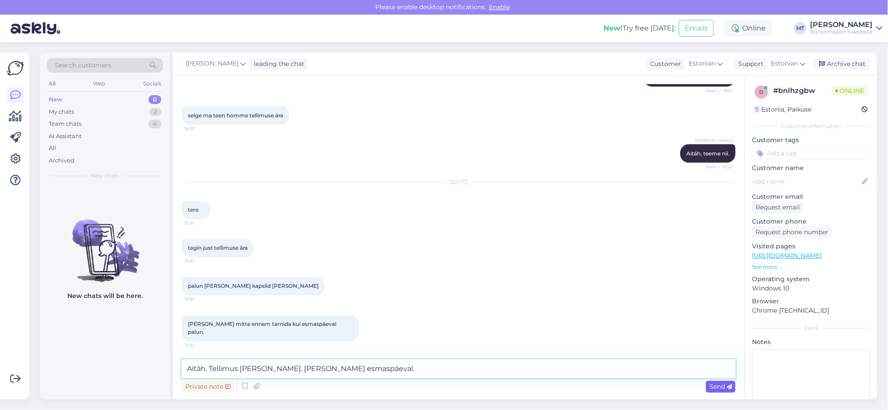
type textarea "Aitäh. Tellimus käes. Tarnime esmaspäeval."
click at [711, 386] on span "Send" at bounding box center [720, 387] width 23 height 8
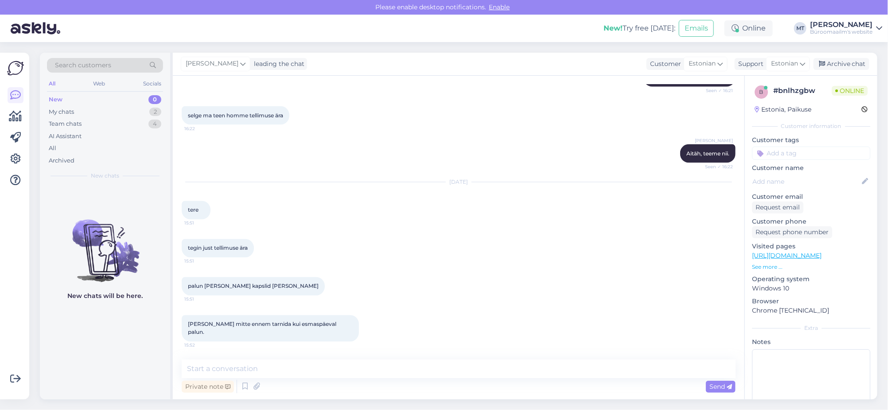
scroll to position [4320, 0]
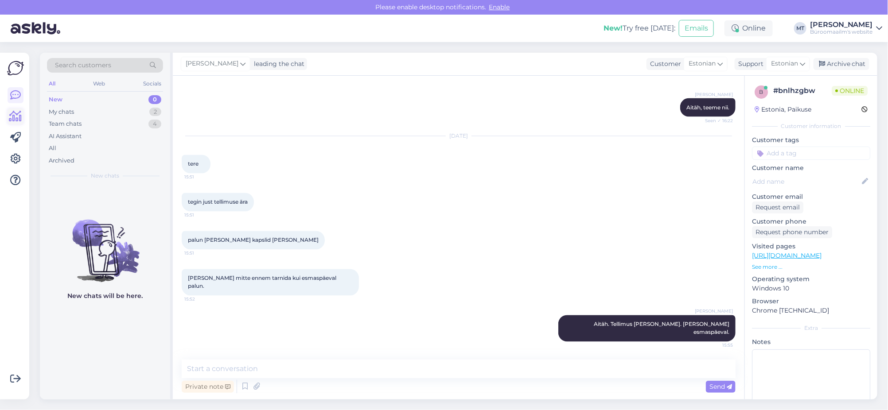
click at [16, 115] on icon at bounding box center [15, 116] width 13 height 11
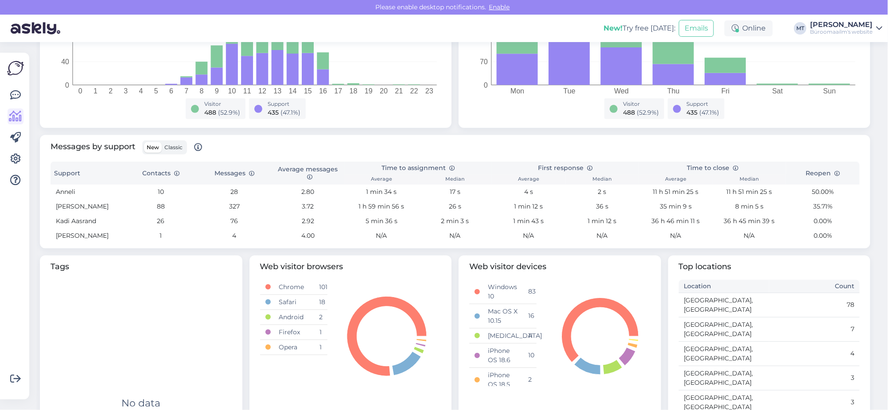
scroll to position [270, 0]
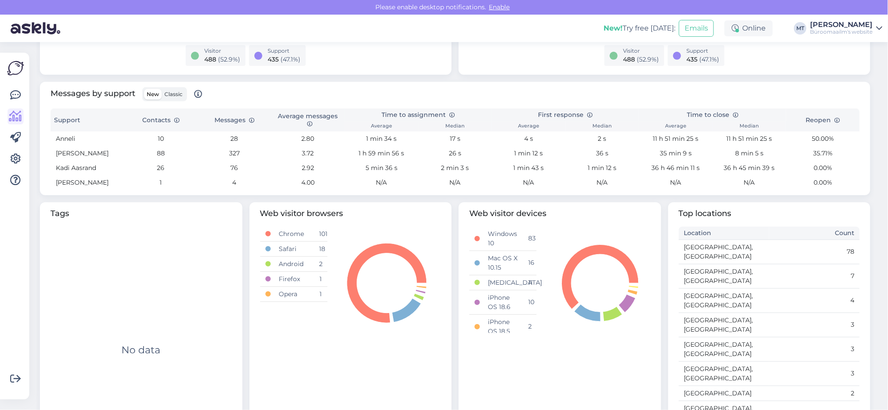
click at [166, 92] on span "Classic" at bounding box center [173, 94] width 18 height 7
click at [162, 89] on input "Classic" at bounding box center [162, 89] width 0 height 0
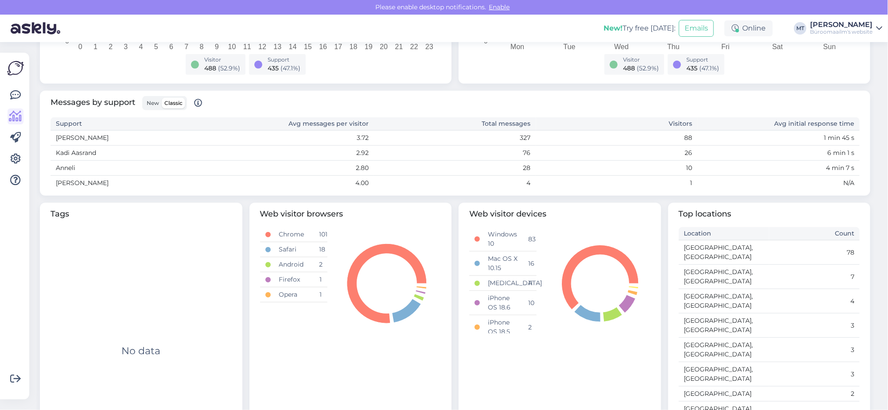
scroll to position [206, 0]
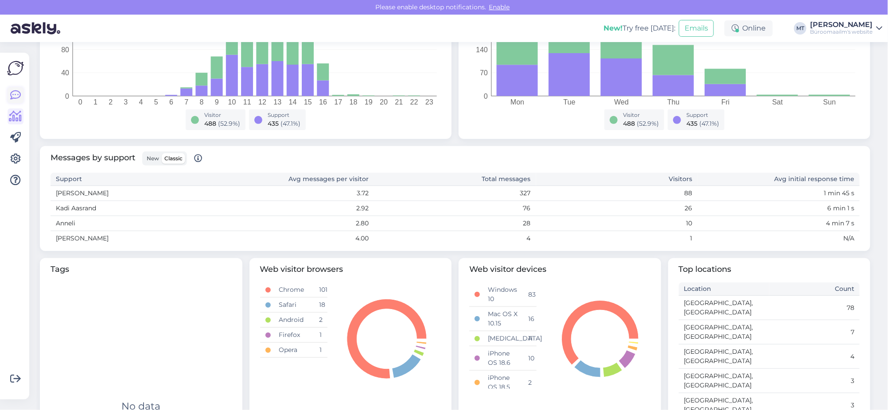
click at [9, 93] on link at bounding box center [16, 95] width 16 height 16
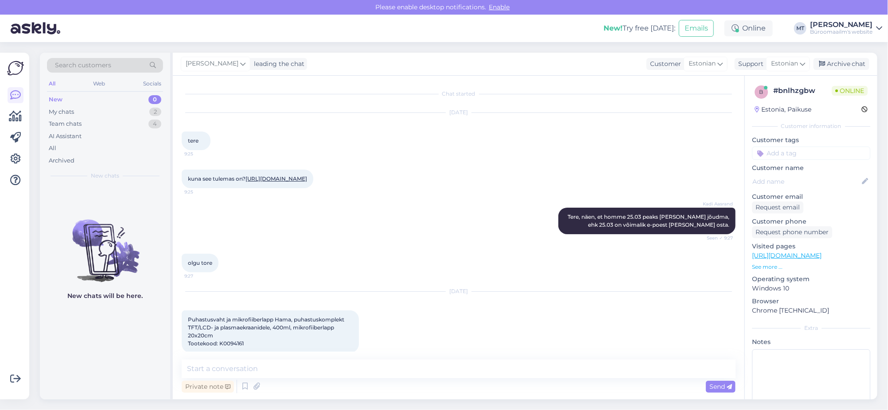
scroll to position [4320, 0]
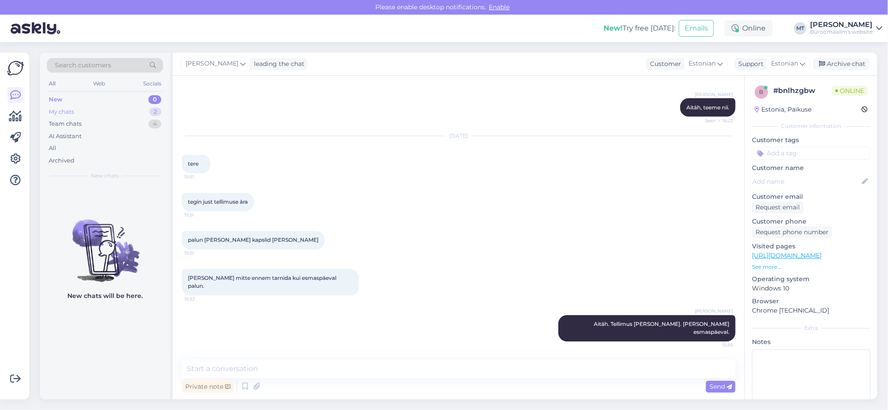
click at [59, 110] on div "My chats" at bounding box center [61, 112] width 25 height 9
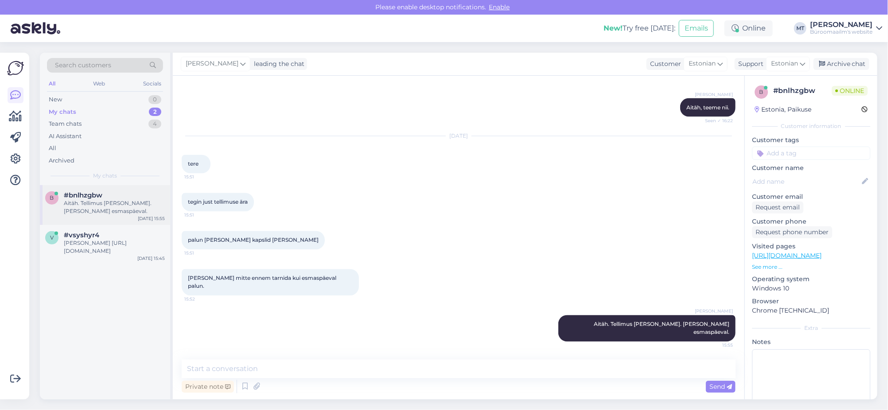
click at [82, 210] on div "Aitäh. Tellimus käes. Tarnime esmaspäeval." at bounding box center [114, 207] width 101 height 16
click at [850, 61] on div "Archive chat" at bounding box center [841, 64] width 56 height 12
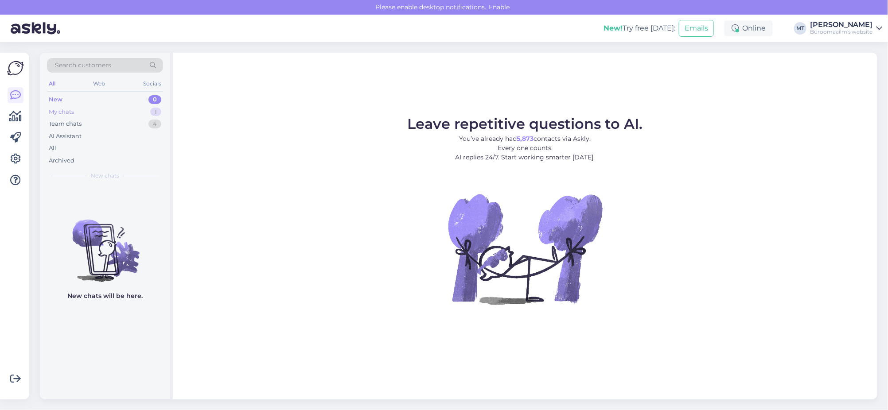
click at [69, 112] on div "My chats" at bounding box center [61, 112] width 25 height 9
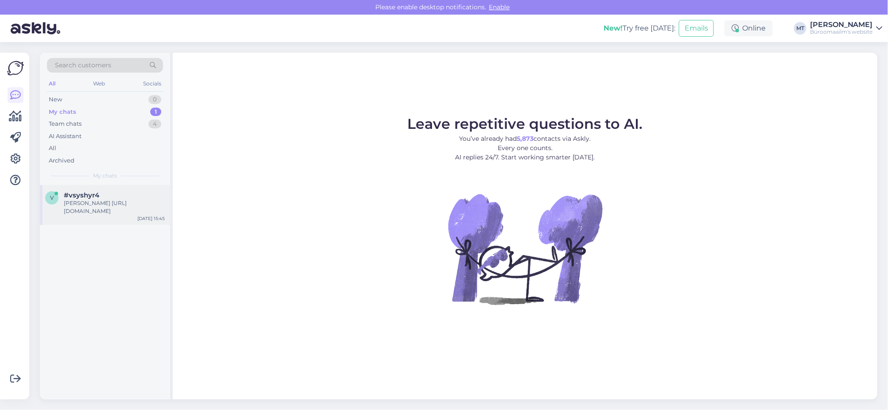
click at [70, 207] on div "ja selline https://www.byroomaailm.ee/moobel/info-ja-reklaamialused/infolehtede…" at bounding box center [114, 207] width 101 height 16
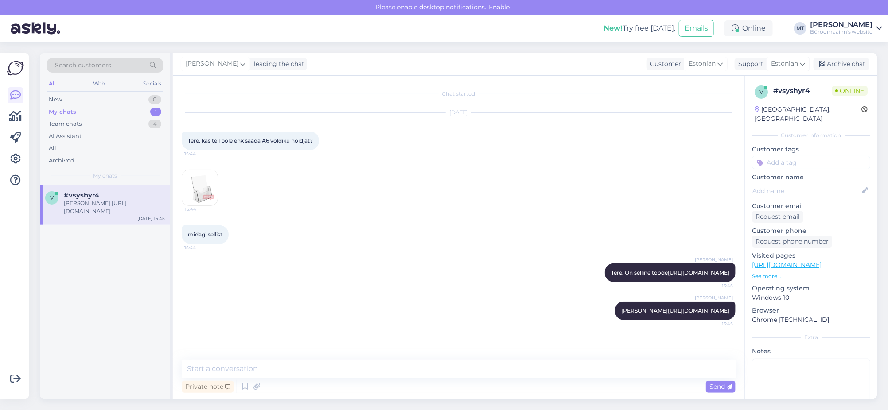
scroll to position [17, 0]
click at [845, 62] on div "Archive chat" at bounding box center [841, 64] width 56 height 12
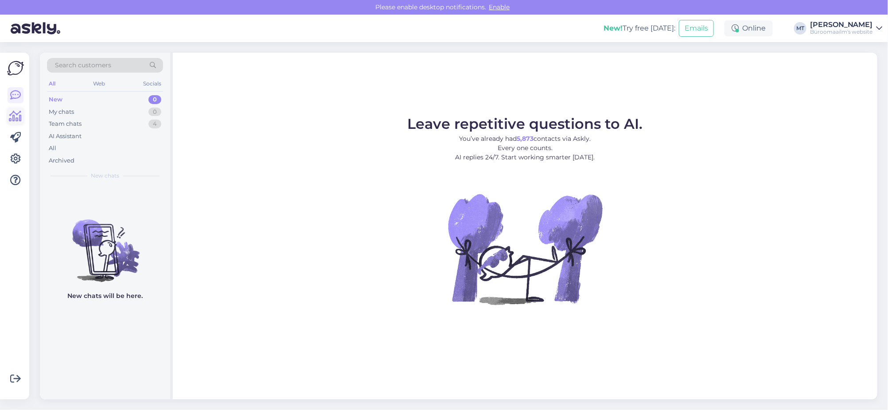
click at [18, 116] on icon at bounding box center [15, 116] width 13 height 11
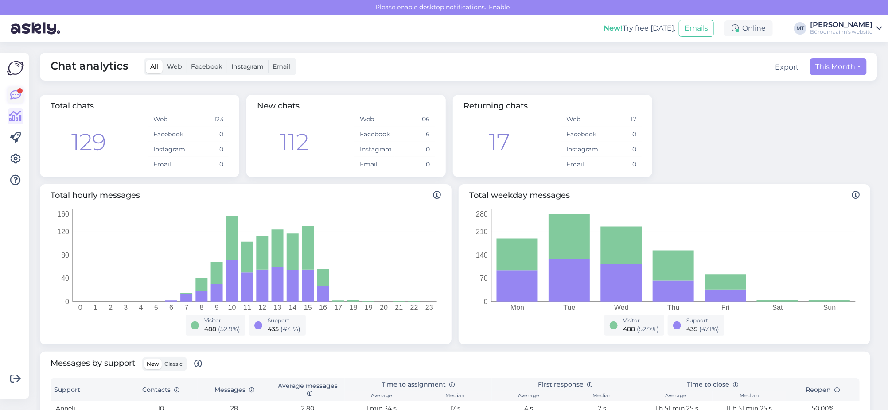
click at [13, 96] on icon at bounding box center [15, 95] width 11 height 11
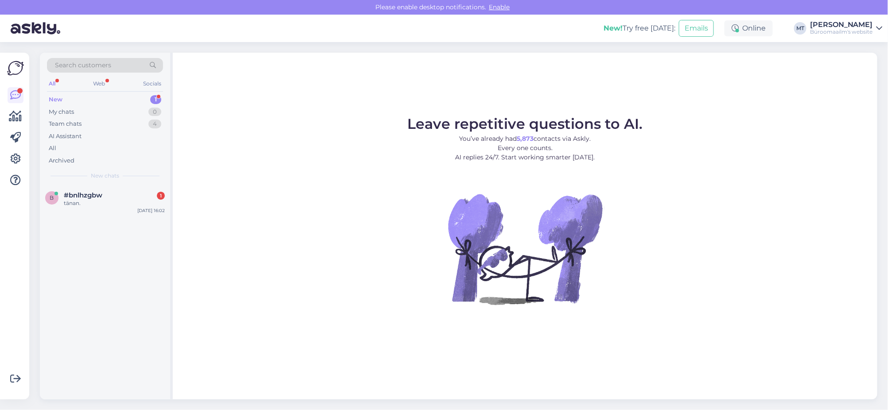
click at [59, 97] on div "New" at bounding box center [56, 99] width 14 height 9
click at [97, 205] on div "tänan." at bounding box center [114, 203] width 101 height 8
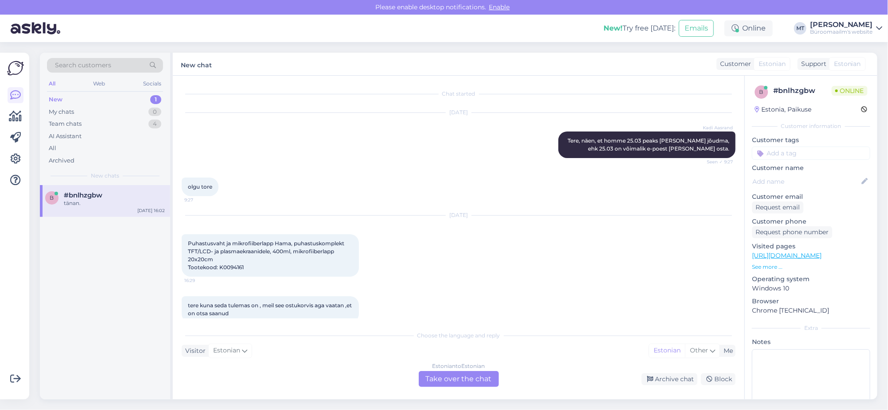
scroll to position [4290, 0]
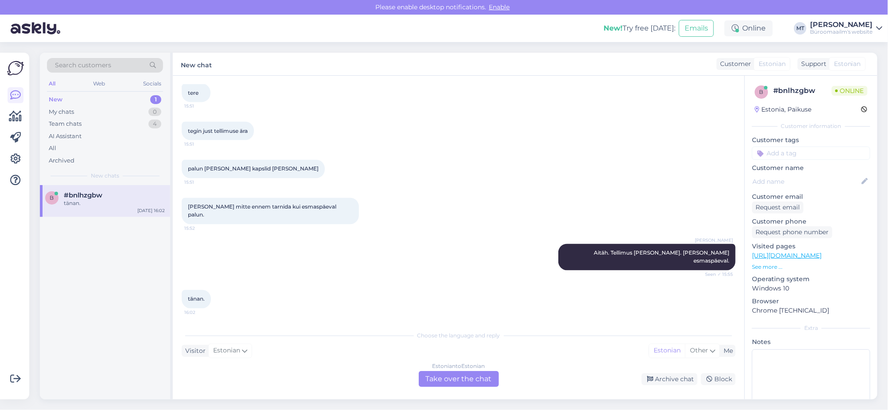
click at [472, 375] on div "Estonian to Estonian Take over the chat" at bounding box center [459, 379] width 80 height 16
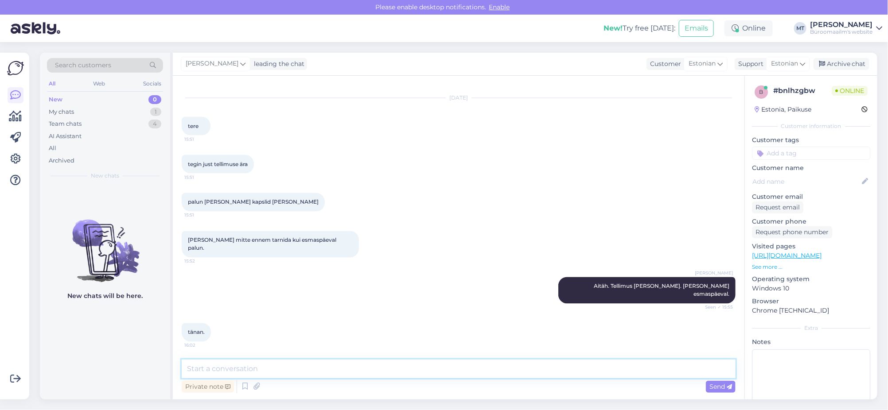
click at [238, 372] on textarea at bounding box center [459, 369] width 554 height 19
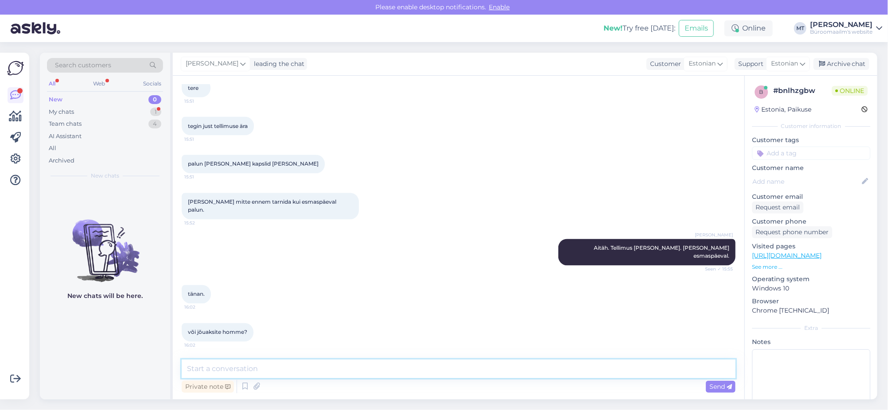
scroll to position [4333, 0]
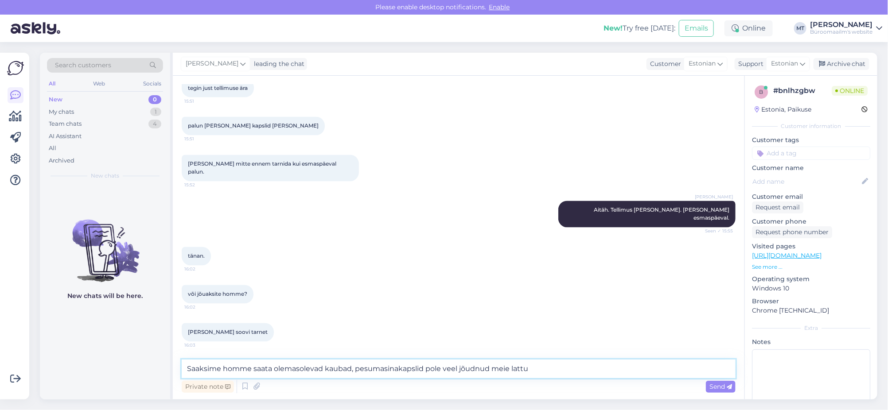
type textarea "Saaksime homme saata olemasolevad kaubad, pesumasinakapslid pole veel jõudnud m…"
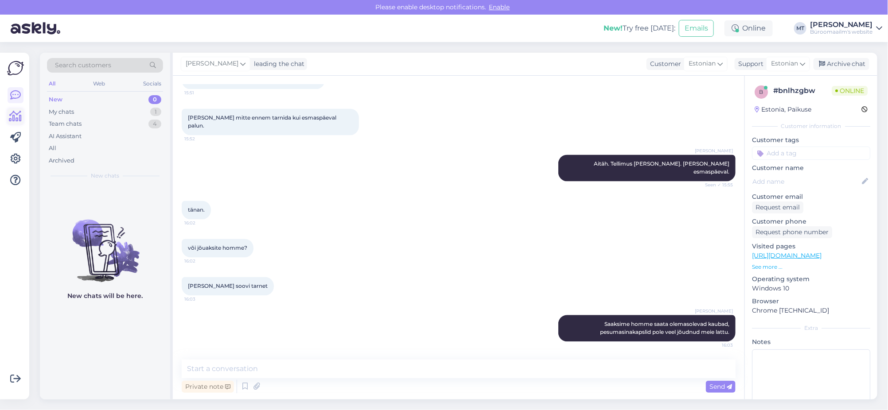
click at [15, 119] on icon at bounding box center [15, 116] width 13 height 11
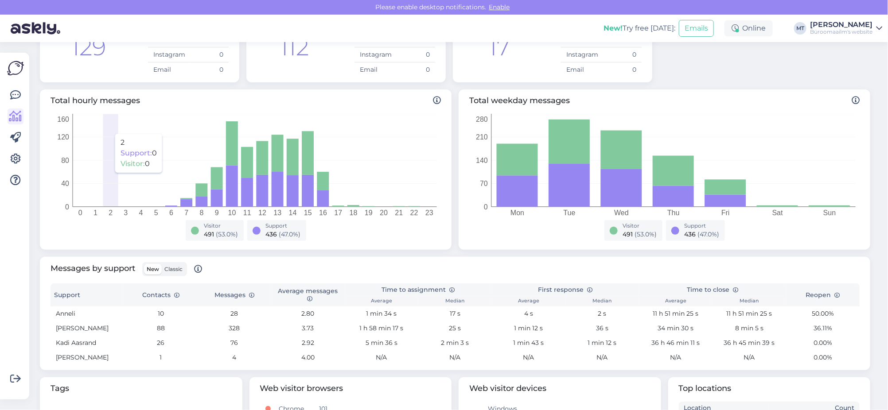
scroll to position [221, 0]
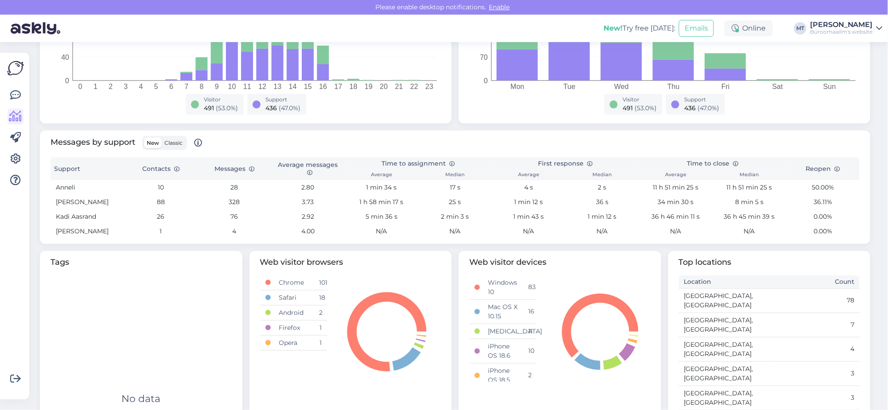
click at [172, 146] on label "Classic" at bounding box center [173, 143] width 23 height 11
click at [162, 138] on input "Classic" at bounding box center [162, 138] width 0 height 0
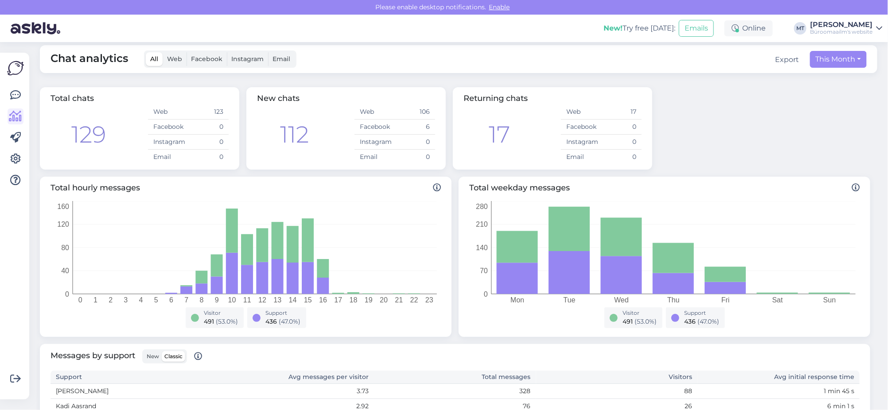
scroll to position [0, 0]
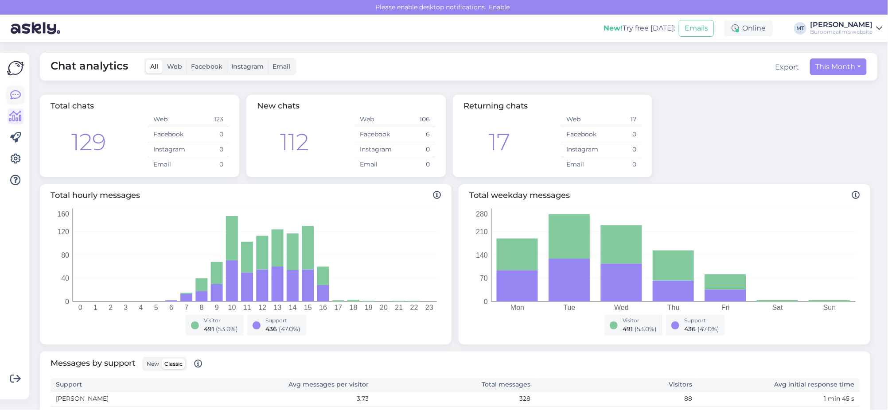
click at [15, 94] on icon at bounding box center [15, 95] width 11 height 11
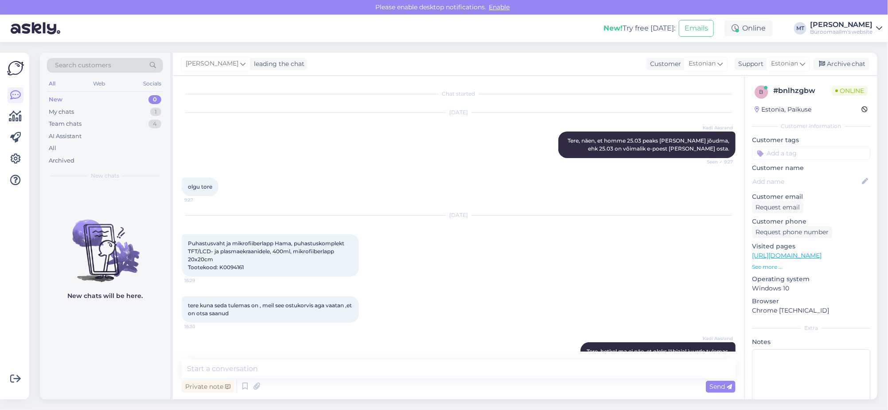
scroll to position [4380, 0]
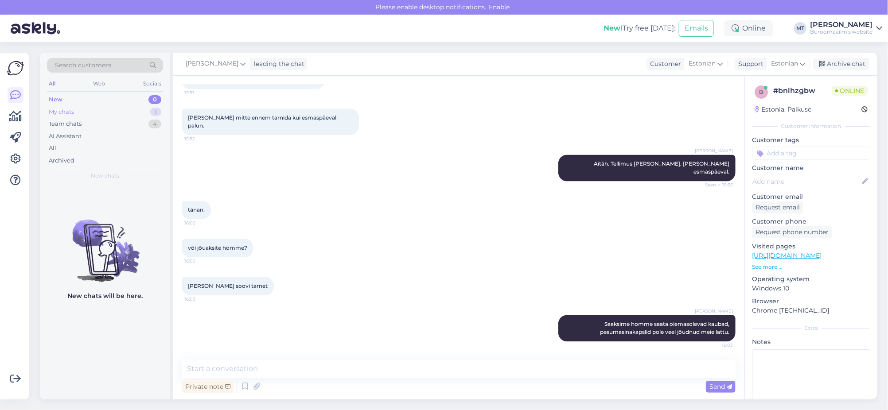
click at [65, 109] on div "My chats" at bounding box center [61, 112] width 25 height 9
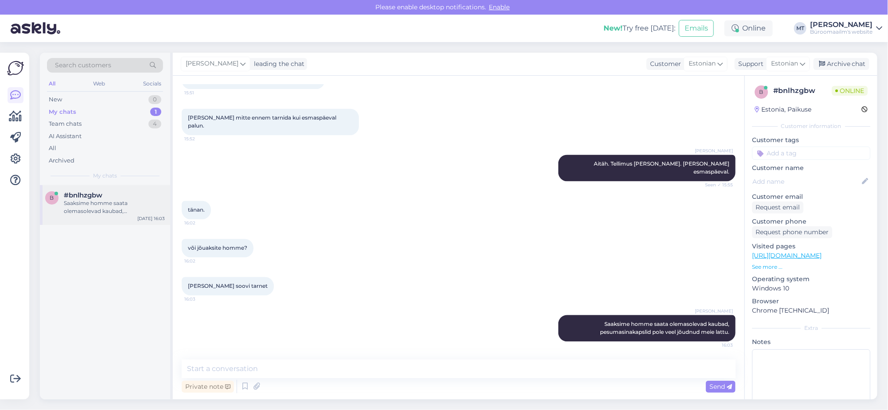
click at [85, 195] on span "#bnlhzgbw" at bounding box center [83, 195] width 39 height 8
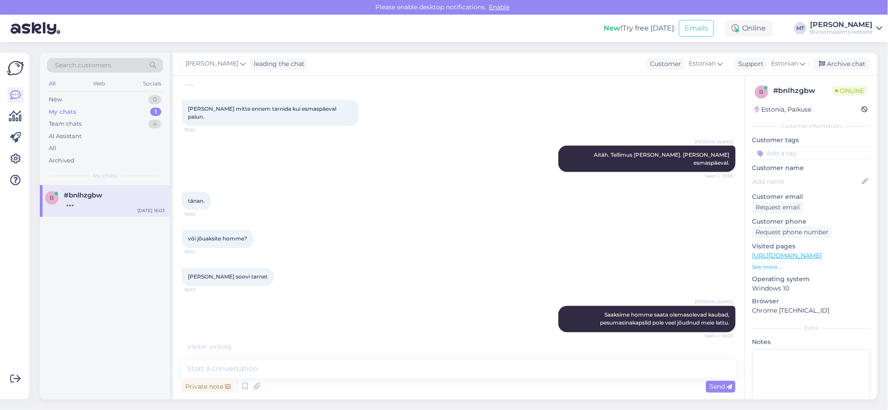
scroll to position [4253, 0]
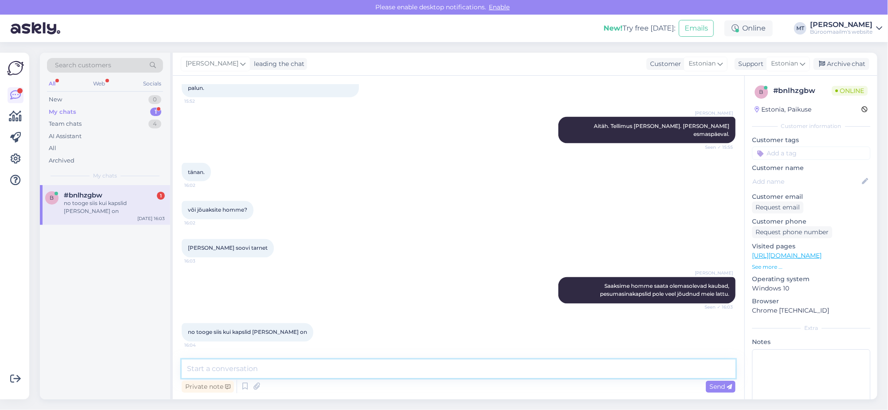
click at [249, 368] on textarea at bounding box center [459, 369] width 554 height 19
type textarea "Suur tänu ja teeme nii."
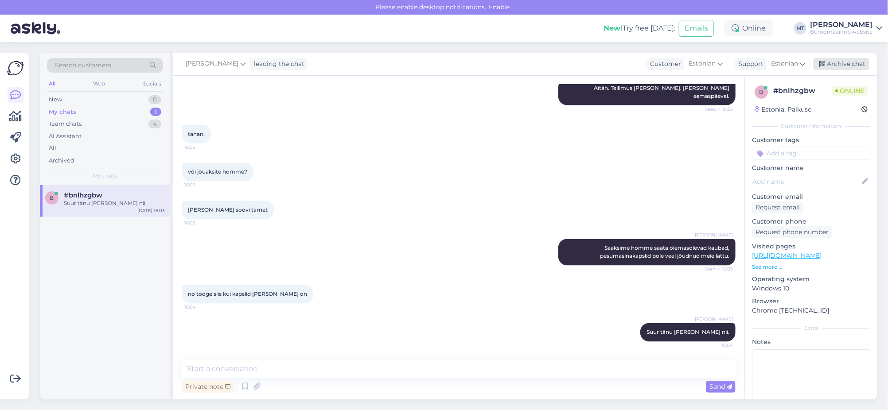
click at [847, 66] on div "Archive chat" at bounding box center [841, 64] width 56 height 12
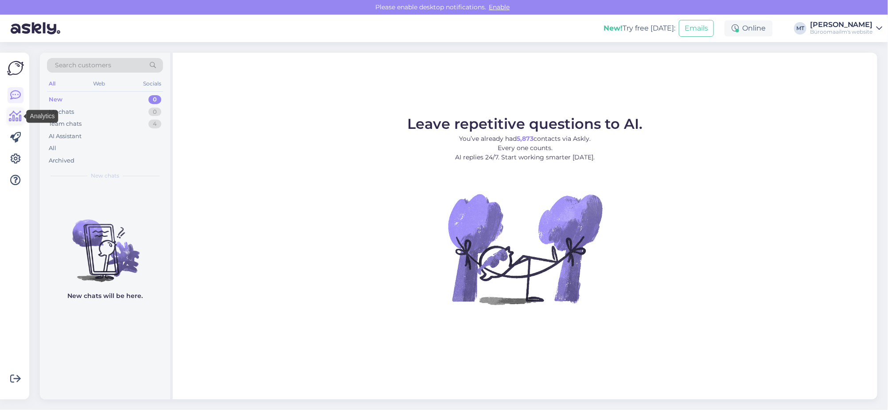
click at [12, 114] on icon at bounding box center [15, 116] width 13 height 11
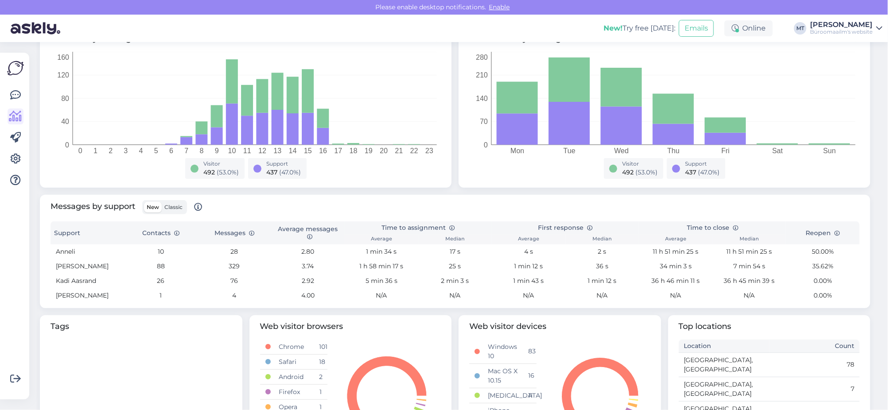
scroll to position [166, 0]
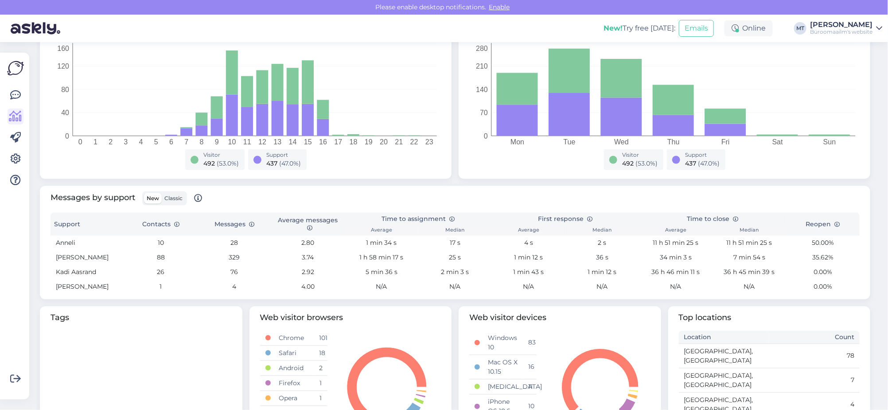
click at [183, 196] on label "Classic" at bounding box center [173, 198] width 23 height 11
click at [162, 193] on input "Classic" at bounding box center [162, 193] width 0 height 0
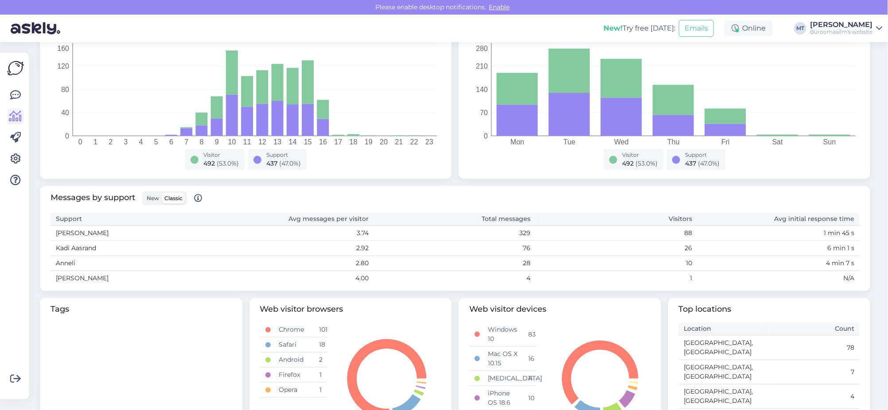
scroll to position [261, 0]
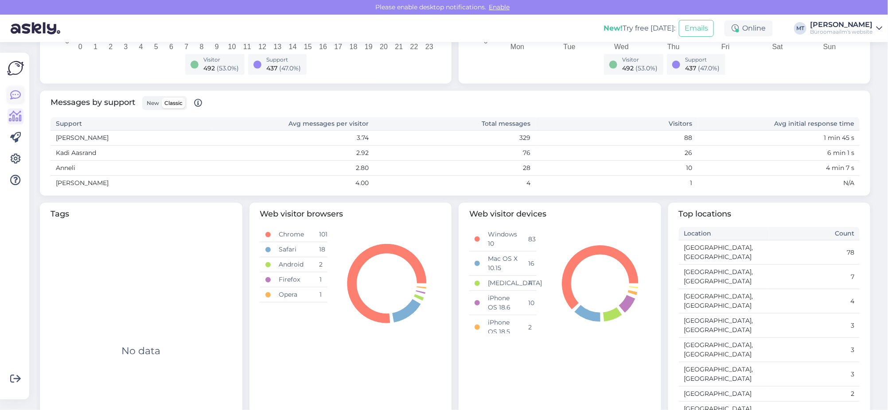
click at [20, 96] on icon at bounding box center [15, 95] width 11 height 11
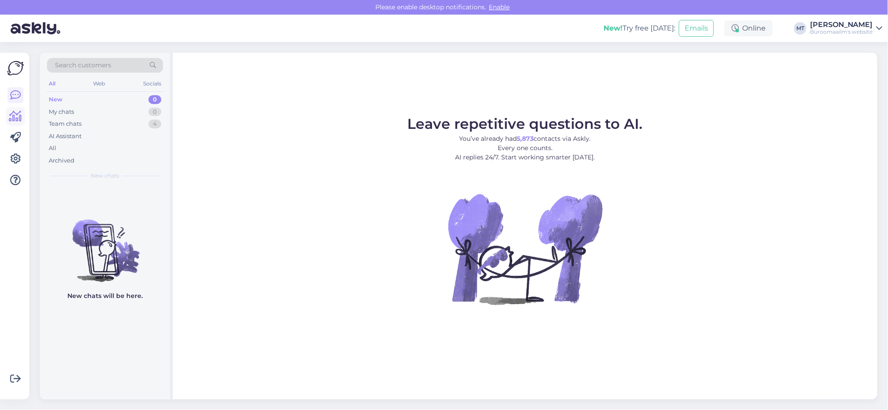
click at [15, 118] on icon at bounding box center [15, 116] width 13 height 11
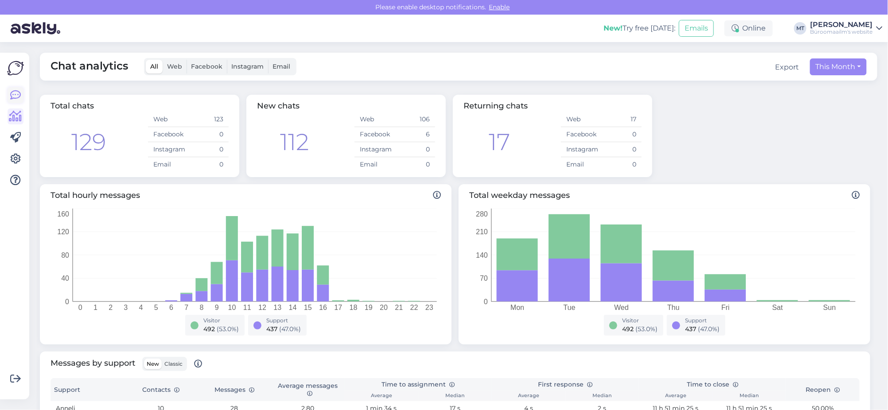
click at [14, 96] on icon at bounding box center [15, 95] width 11 height 11
